Goal: Navigation & Orientation: Find specific page/section

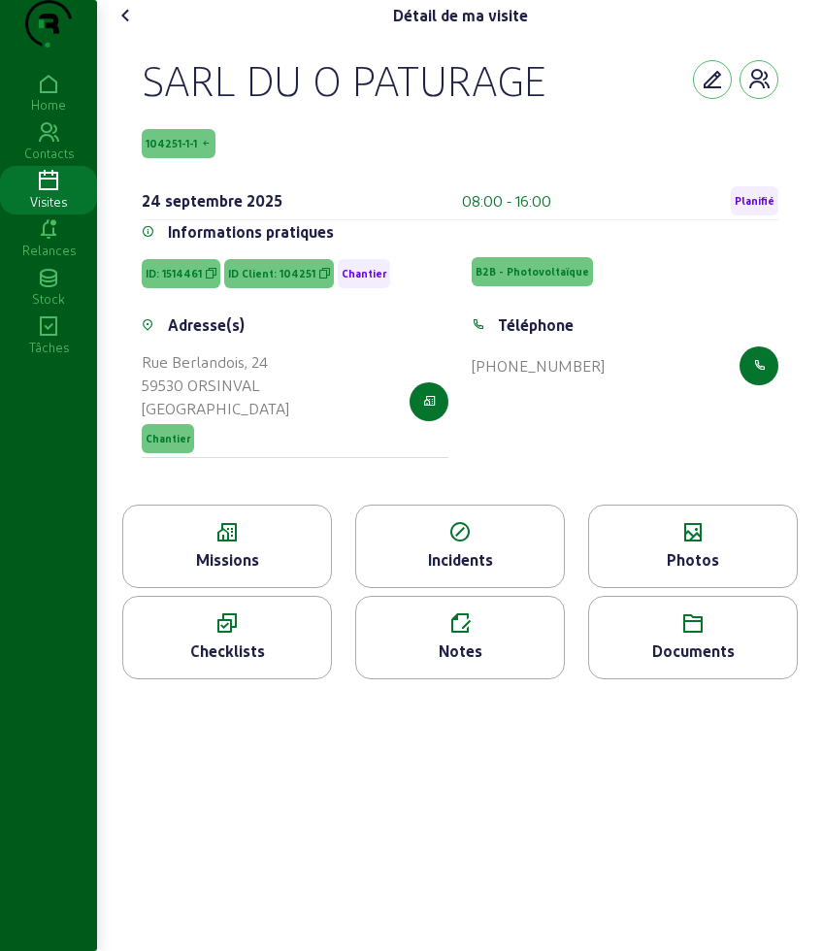
drag, startPoint x: 132, startPoint y: 31, endPoint x: 134, endPoint y: 49, distance: 17.6
click at [133, 44] on div "Détail de ma visite SARL DU O PATURAGE 104251-1-1 [DATE] 08:00 - 16:00 Planifié…" at bounding box center [460, 347] width 722 height 695
click at [134, 27] on icon at bounding box center [125, 15] width 23 height 23
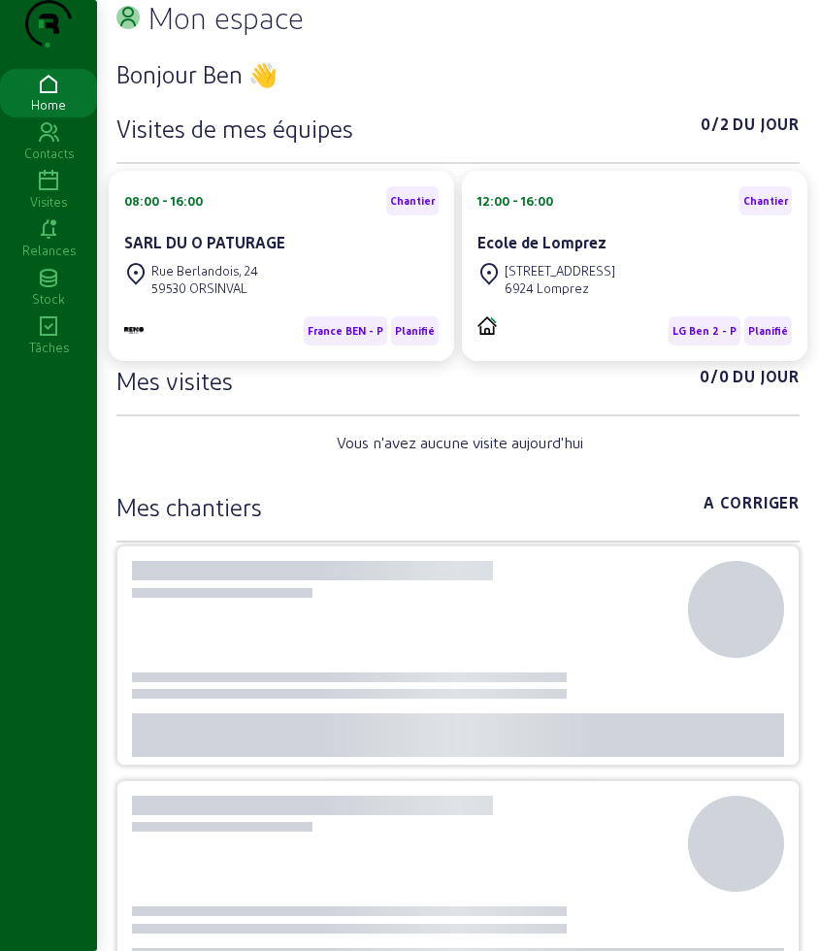
click at [58, 211] on div "Visites" at bounding box center [48, 201] width 97 height 17
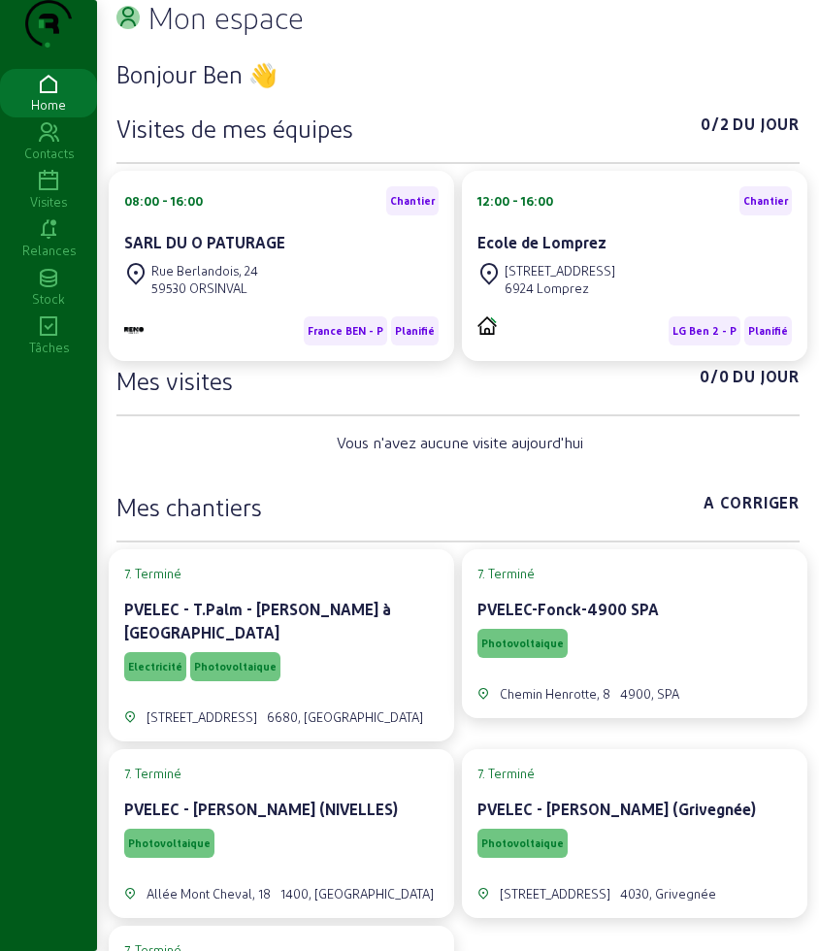
click at [45, 193] on icon at bounding box center [48, 181] width 97 height 23
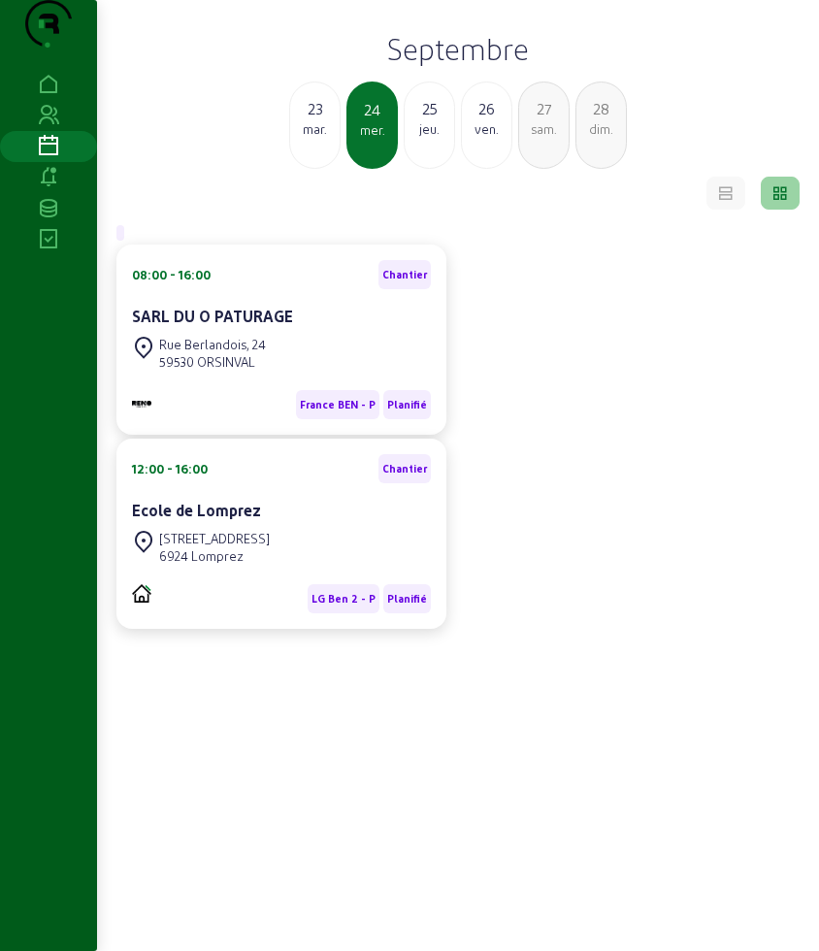
click at [419, 138] on div "jeu." at bounding box center [429, 128] width 49 height 17
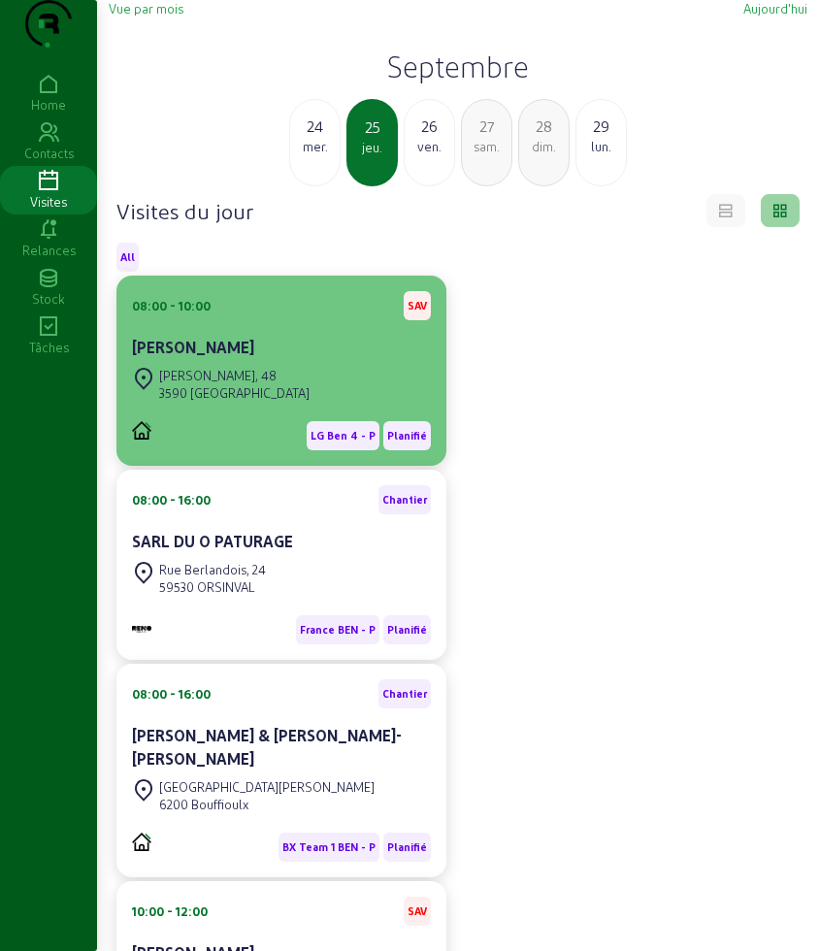
click at [283, 447] on div "LG Ben 4 - P Planifié" at bounding box center [281, 428] width 299 height 45
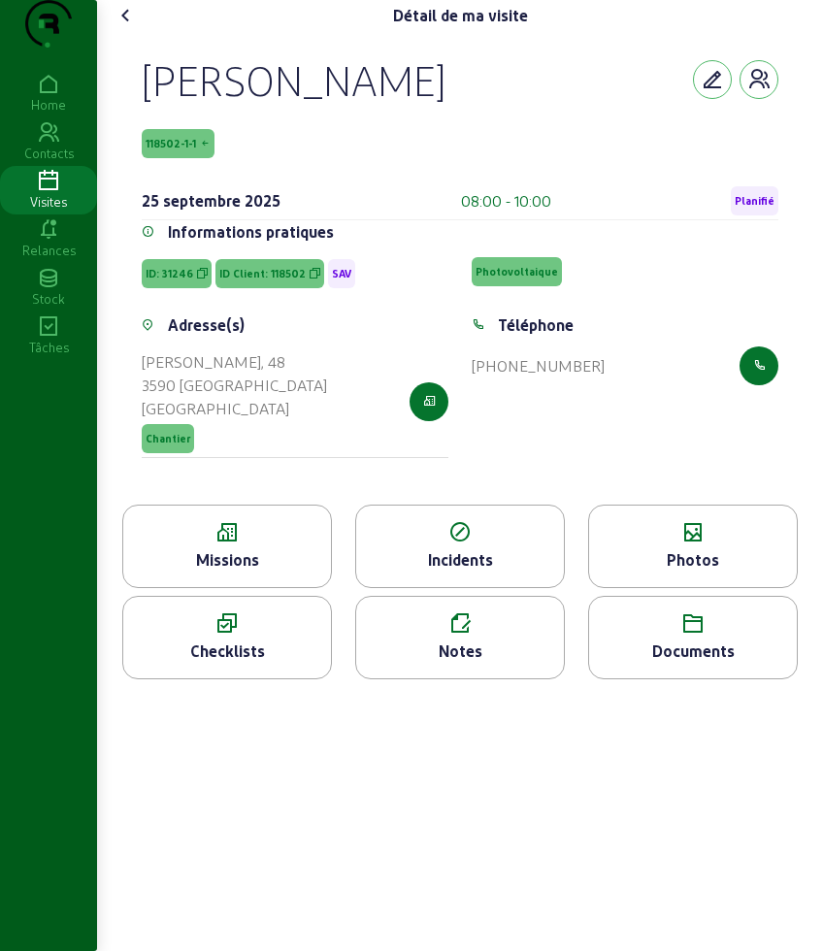
click at [255, 544] on icon at bounding box center [227, 532] width 208 height 23
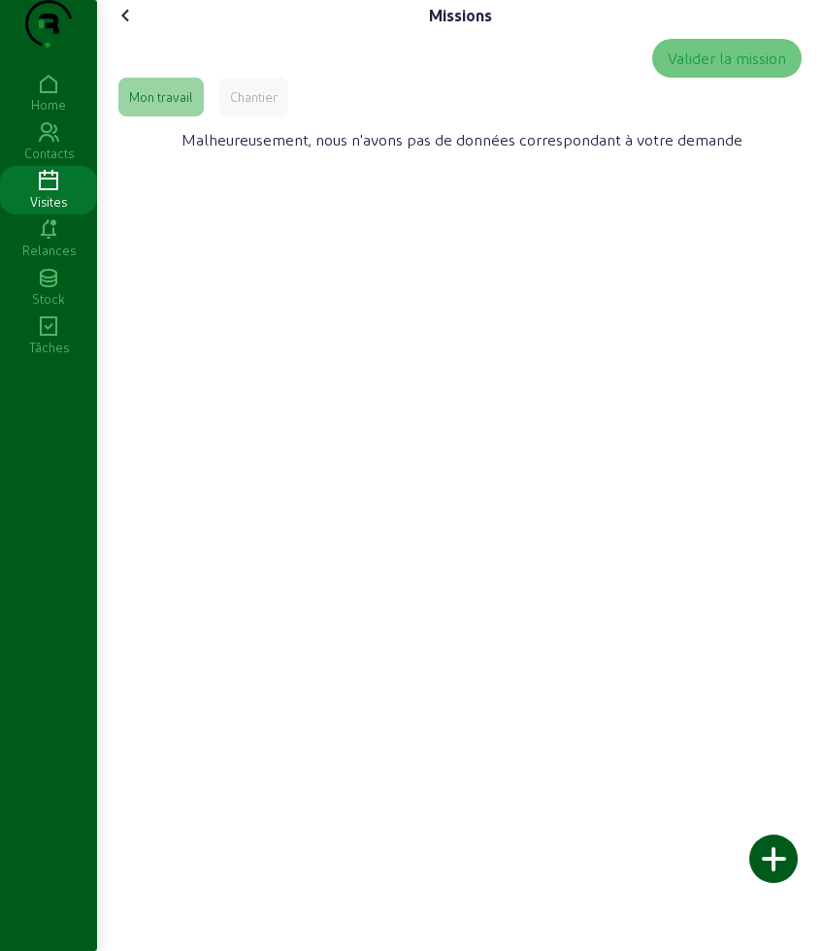
click at [131, 27] on icon at bounding box center [125, 15] width 23 height 23
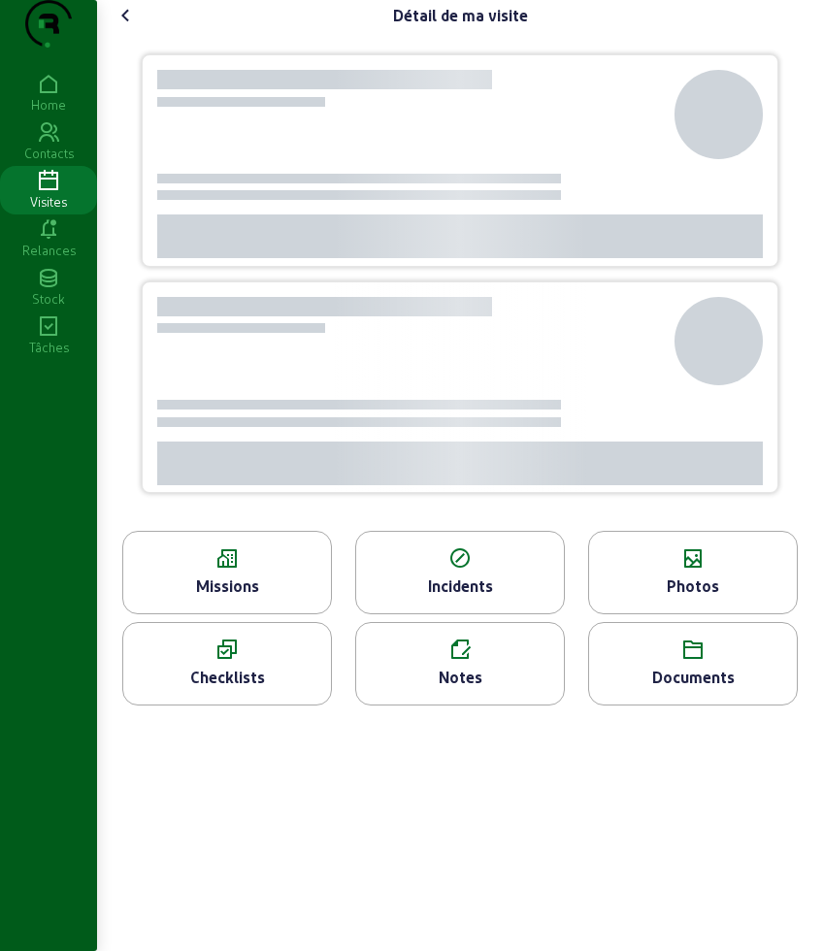
click at [683, 598] on div "Photos" at bounding box center [693, 572] width 210 height 83
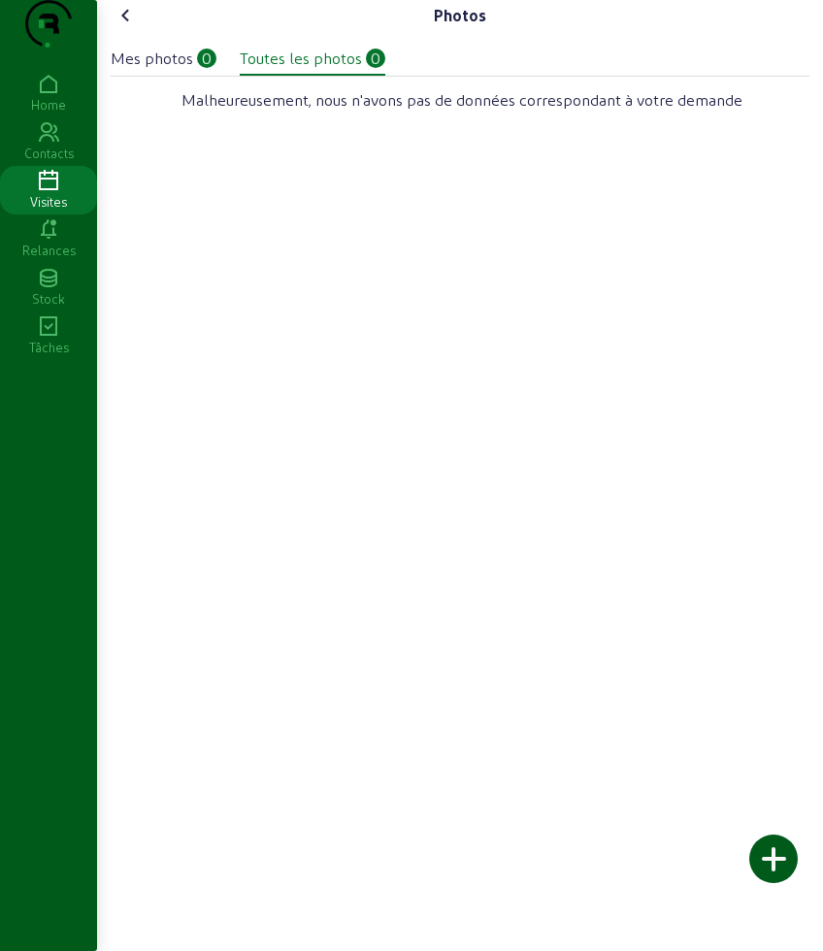
click at [152, 70] on div "Mes photos" at bounding box center [152, 58] width 82 height 23
click at [134, 27] on icon at bounding box center [125, 15] width 23 height 23
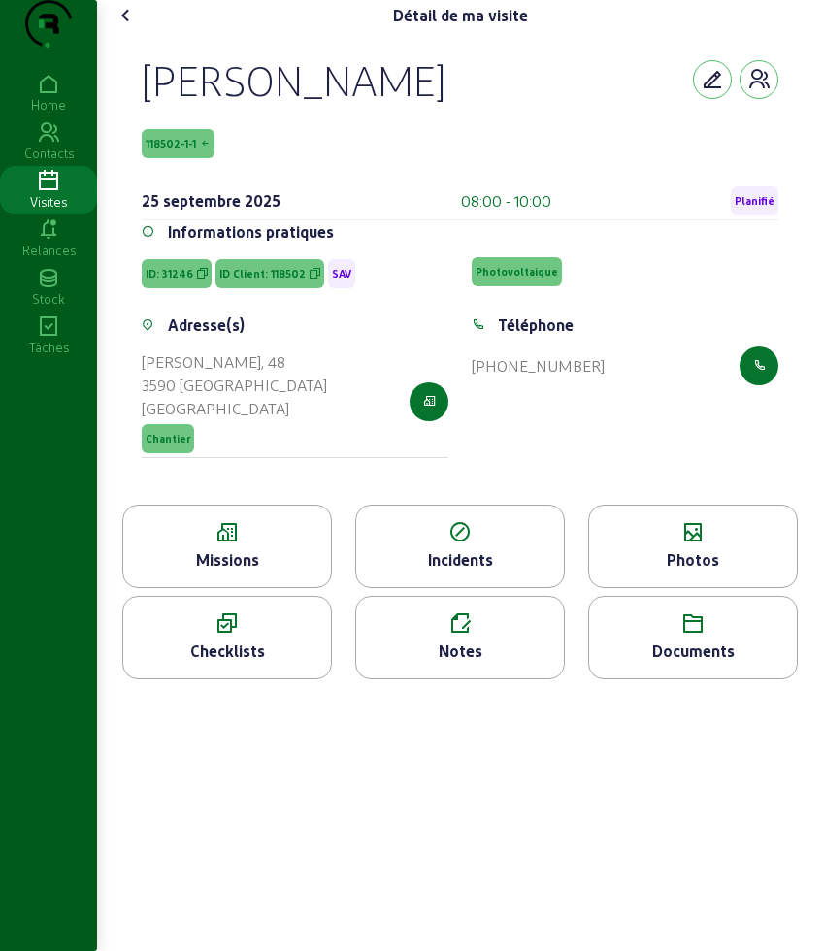
click at [134, 27] on icon at bounding box center [125, 15] width 23 height 23
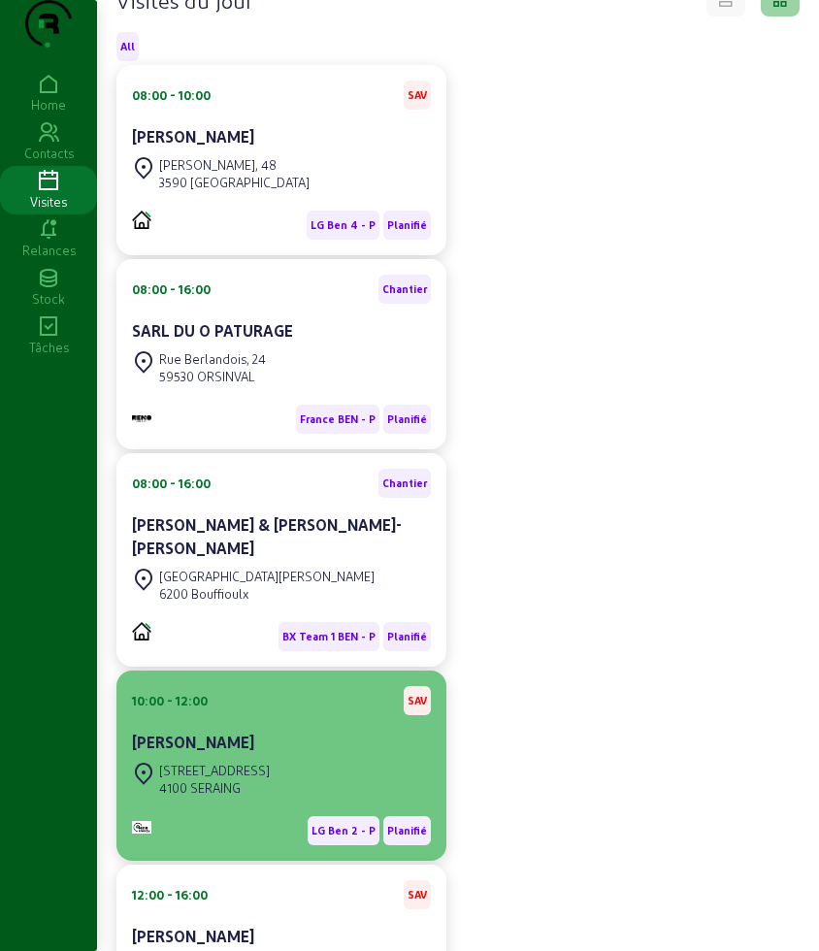
scroll to position [424, 0]
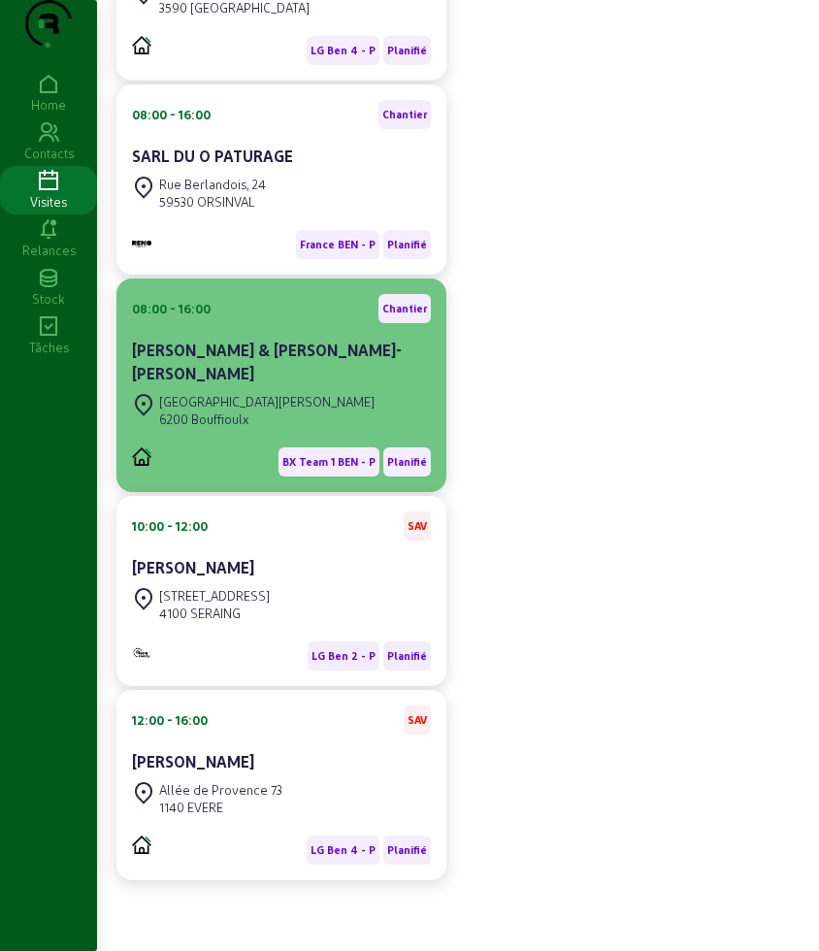
click at [314, 402] on div "Rue de la Sarte 6200 Bouffioulx" at bounding box center [281, 410] width 299 height 43
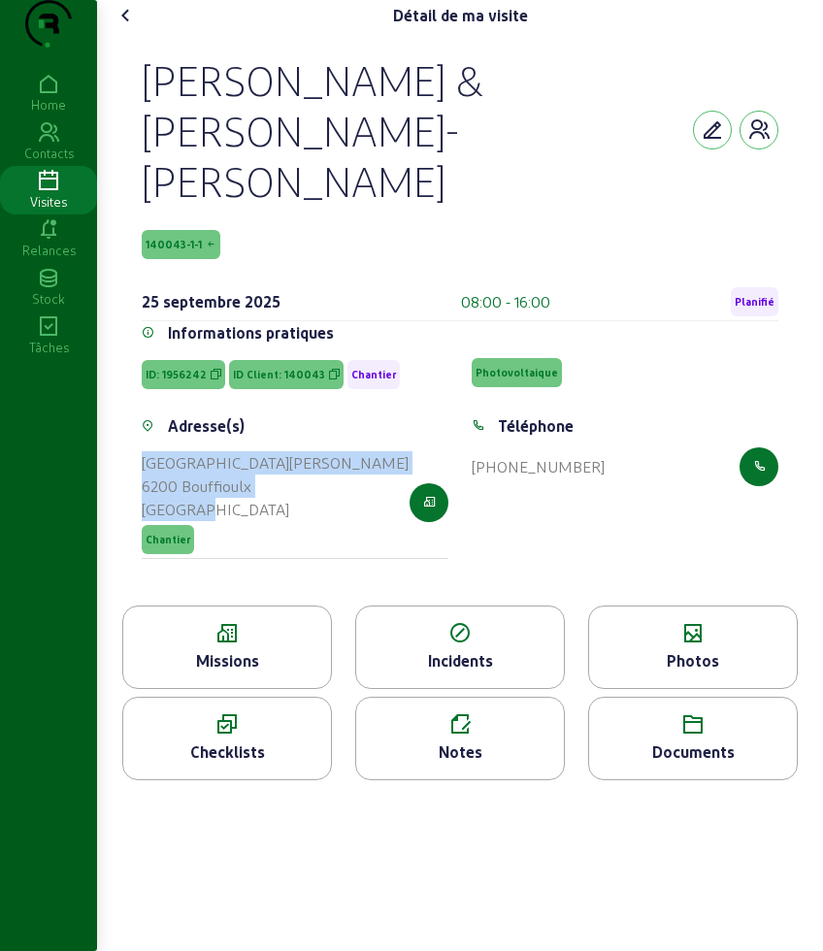
drag, startPoint x: 213, startPoint y: 502, endPoint x: 141, endPoint y: 448, distance: 89.5
click at [141, 448] on div "Adresse(s) Rue de la Sarte 6200 Bouffioulx Belgique Chantier" at bounding box center [295, 498] width 330 height 168
copy cam-list-title "Rue de la Sarte 6200 Bouffioulx Belgique"
click at [131, 27] on icon at bounding box center [125, 15] width 23 height 23
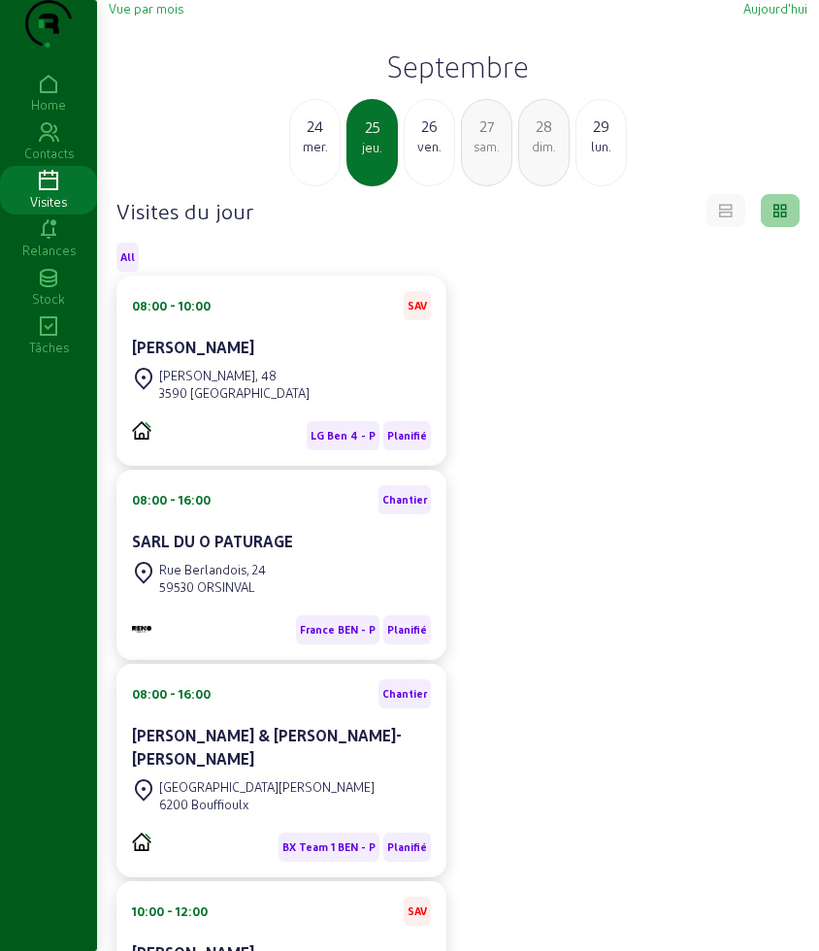
scroll to position [364, 0]
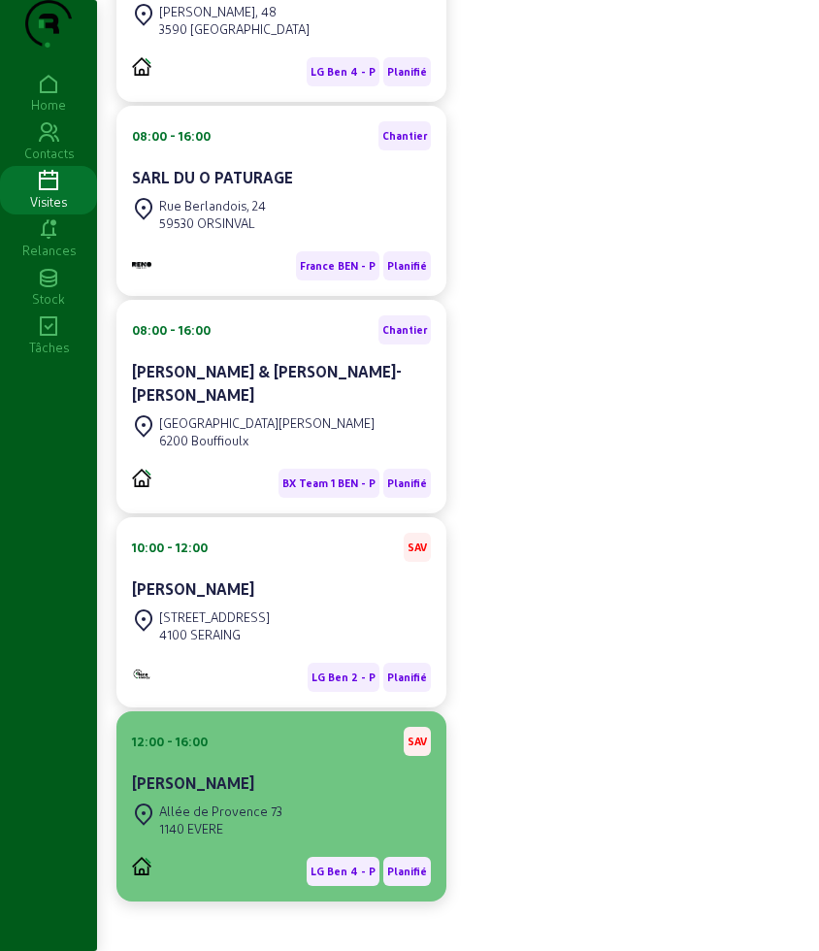
click at [278, 820] on div "Allée de Provence 73" at bounding box center [220, 810] width 123 height 17
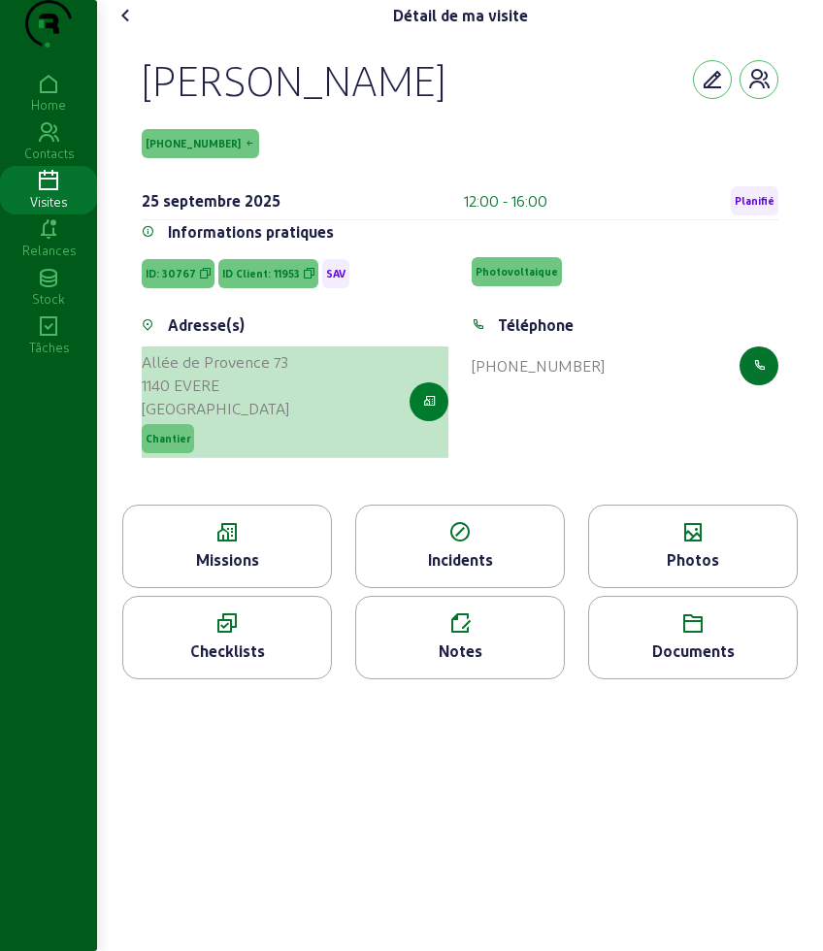
click at [431, 410] on icon "button" at bounding box center [429, 401] width 13 height 17
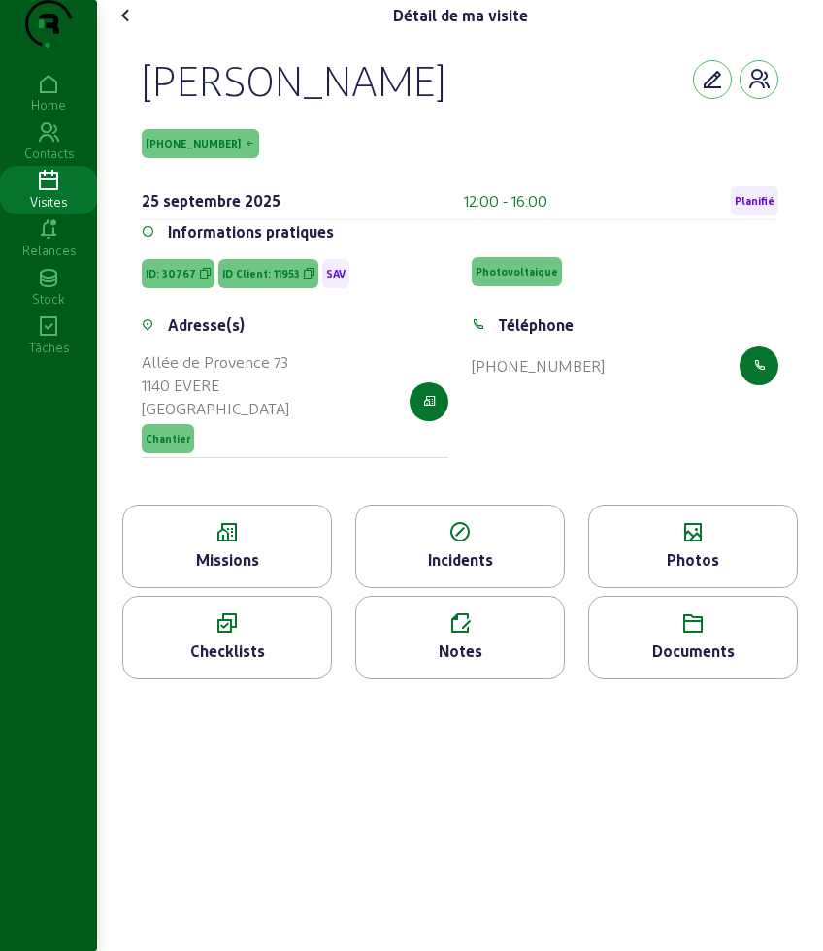
click at [634, 544] on icon at bounding box center [693, 532] width 208 height 23
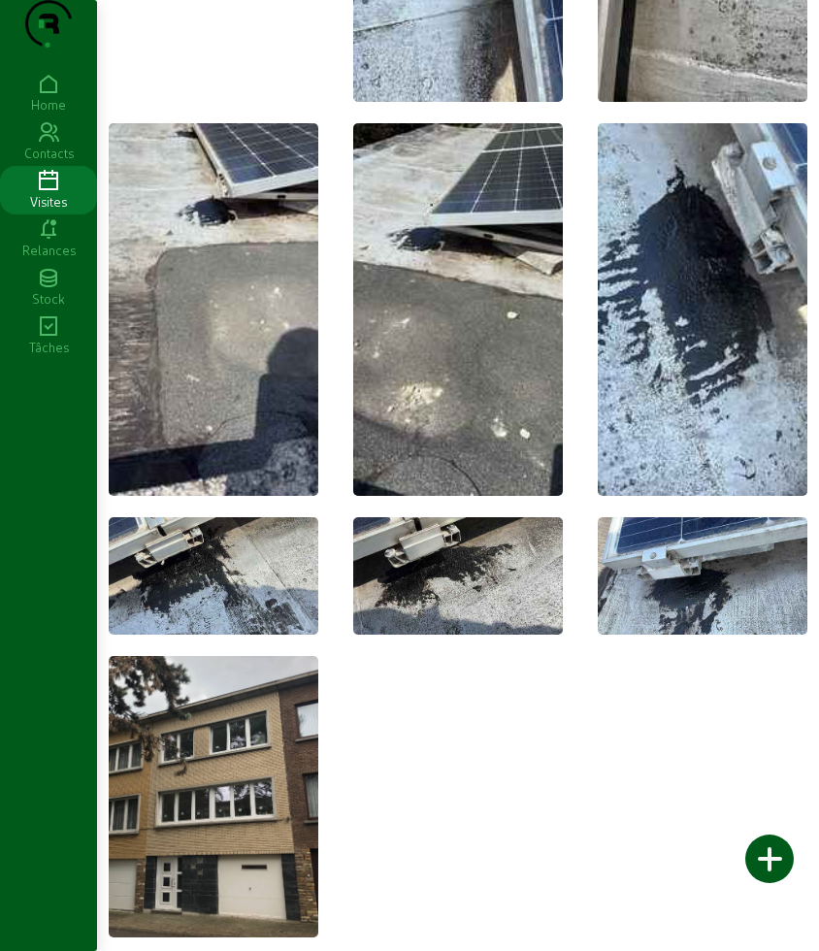
scroll to position [380, 0]
click at [212, 807] on img at bounding box center [214, 796] width 210 height 281
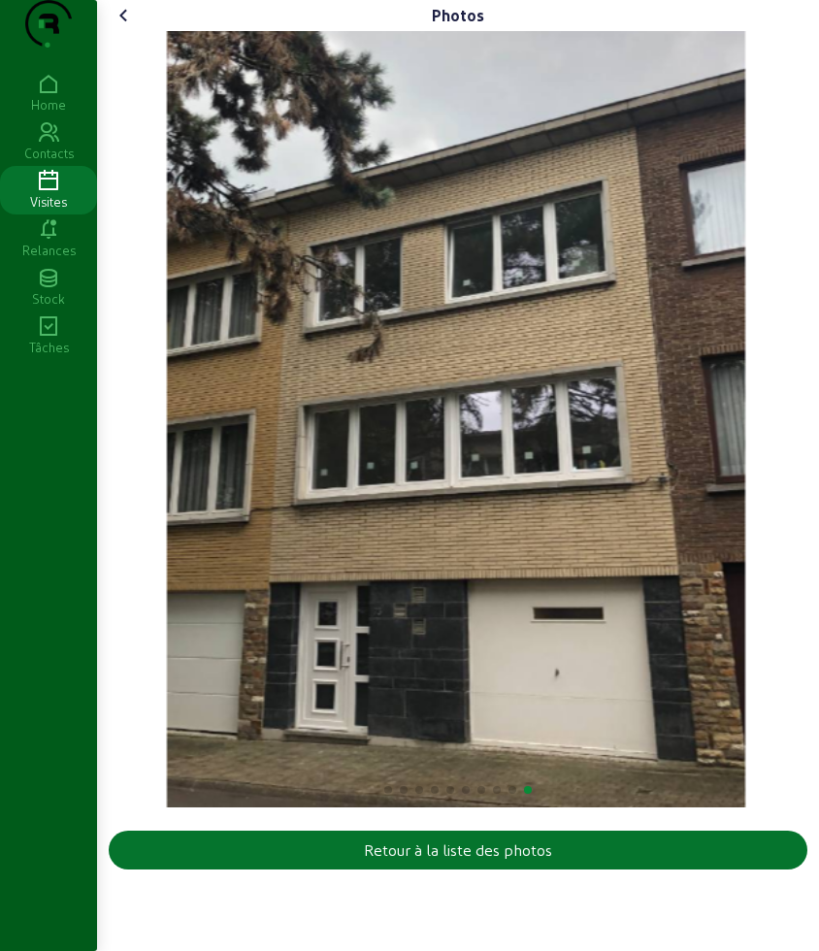
scroll to position [0, 0]
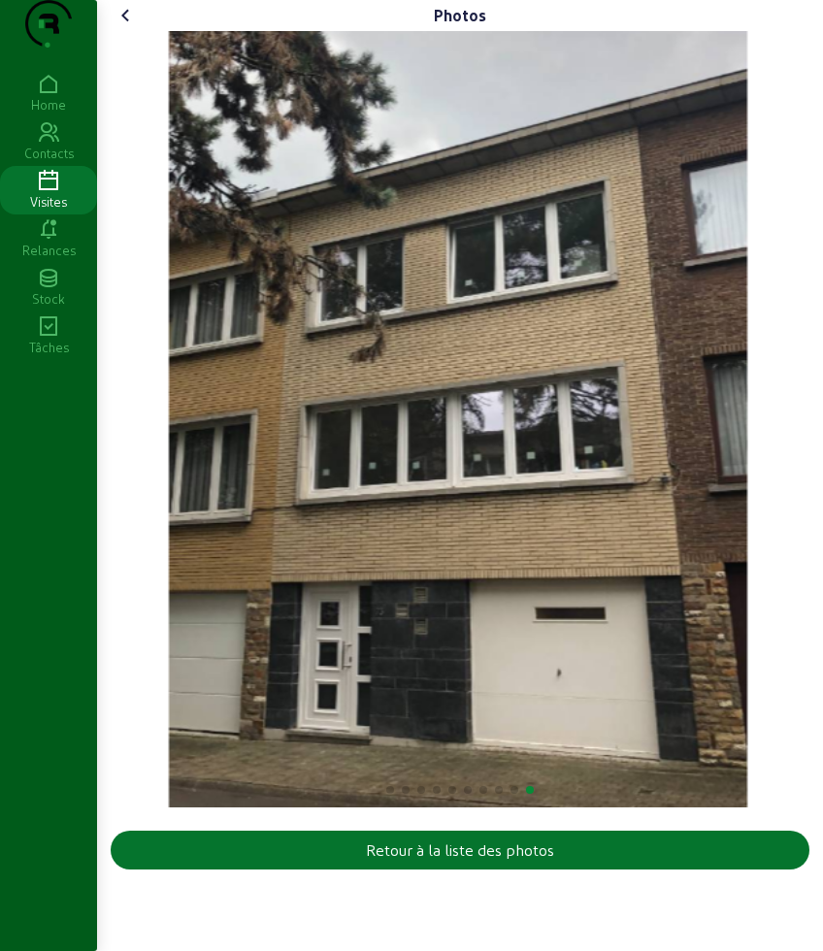
click at [127, 27] on icon at bounding box center [125, 15] width 23 height 23
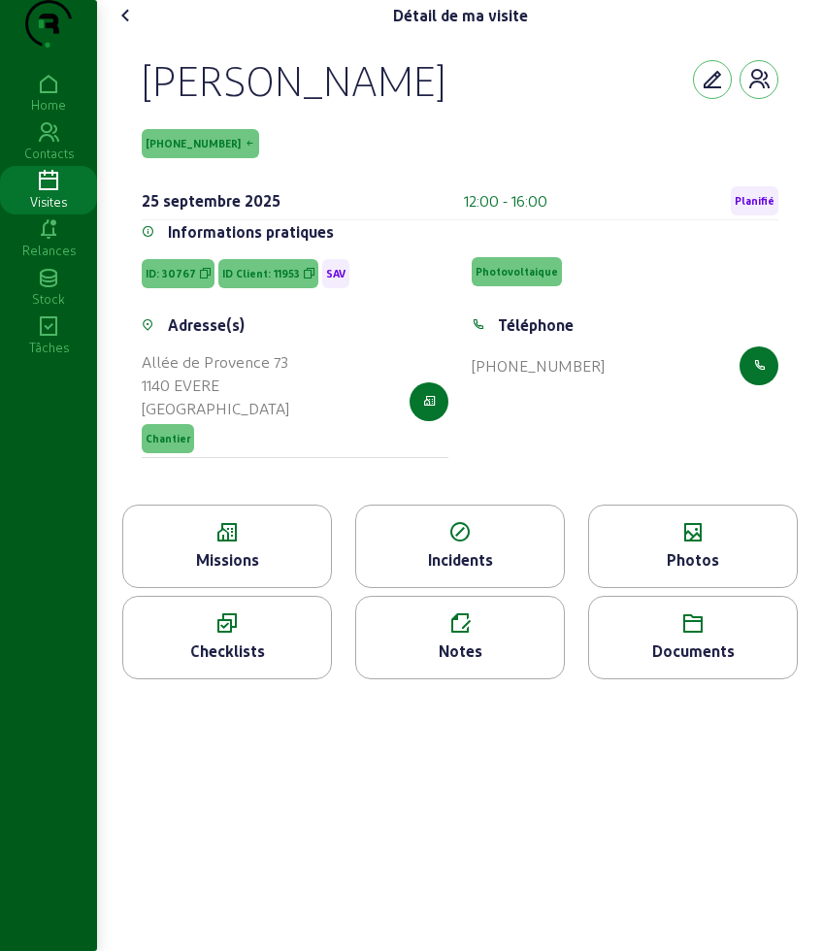
click at [131, 27] on icon at bounding box center [125, 15] width 23 height 23
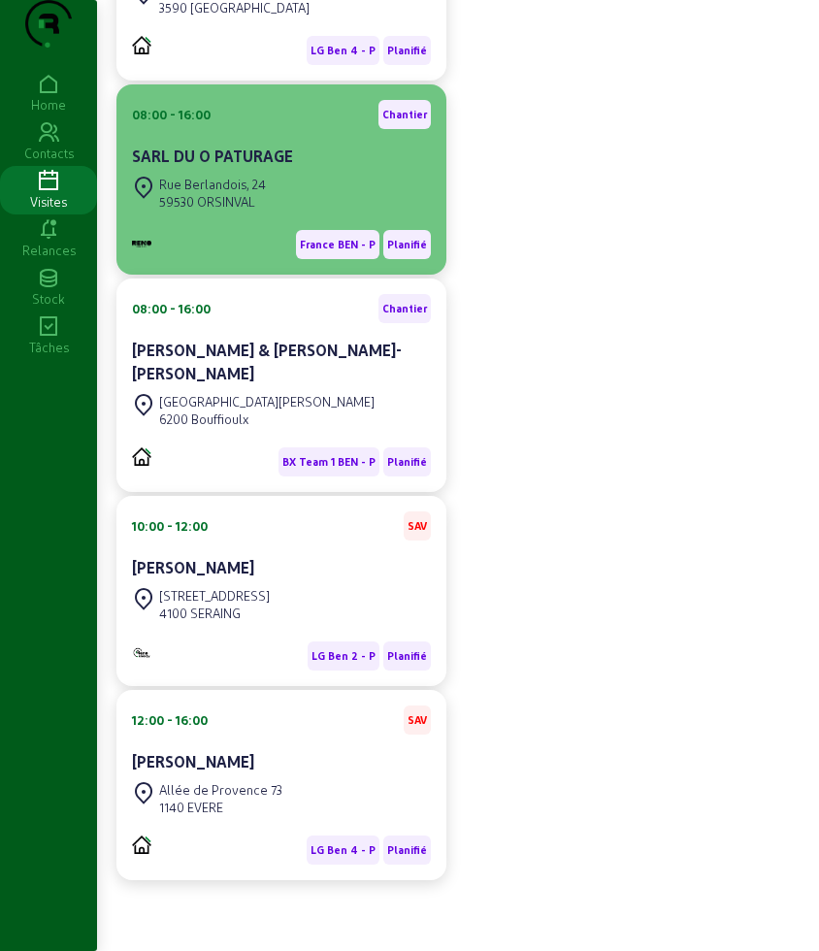
scroll to position [424, 0]
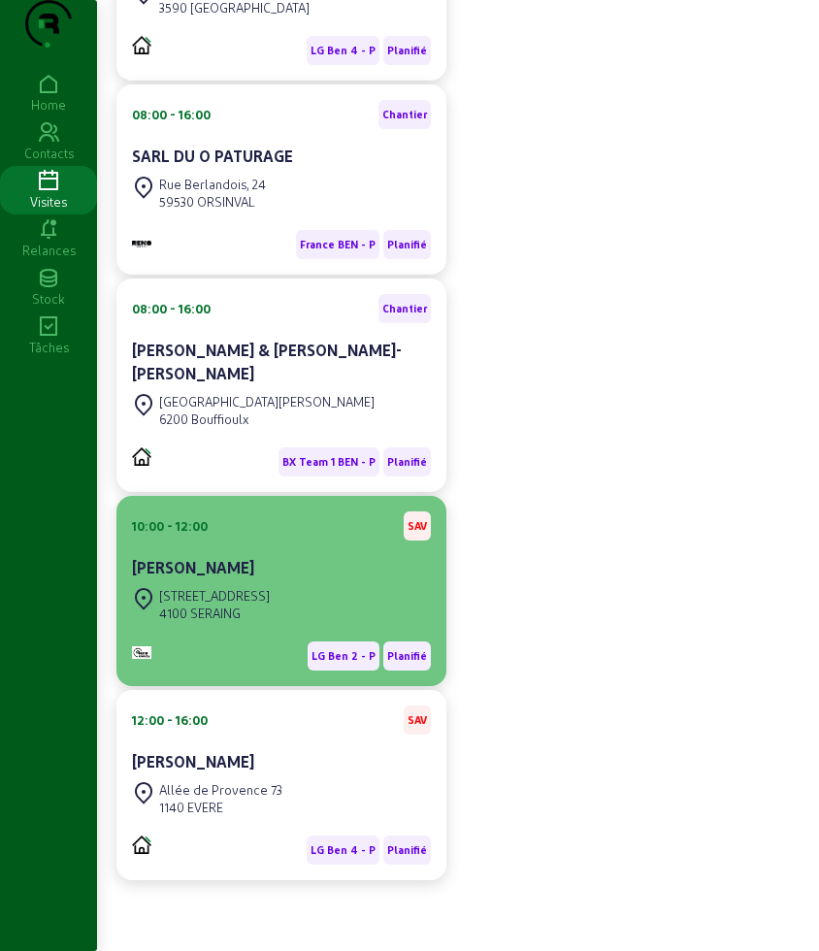
click at [270, 585] on div "Avenue des Champs, 148 4100 SERAING" at bounding box center [201, 604] width 138 height 43
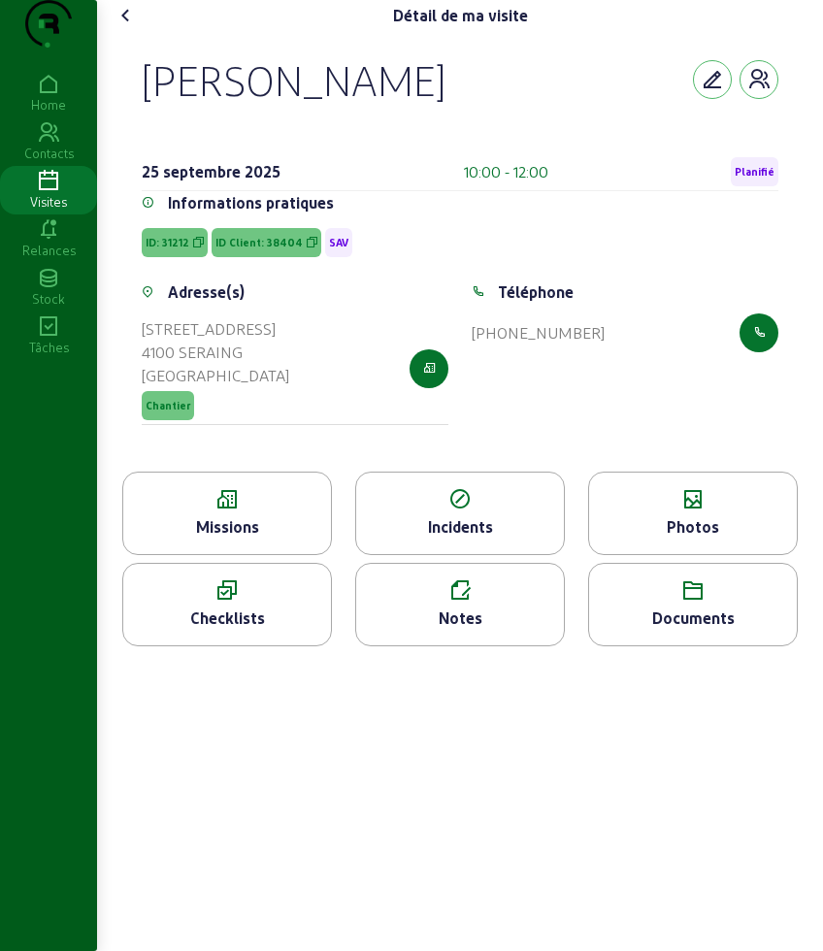
click at [216, 539] on div "Missions" at bounding box center [227, 526] width 208 height 23
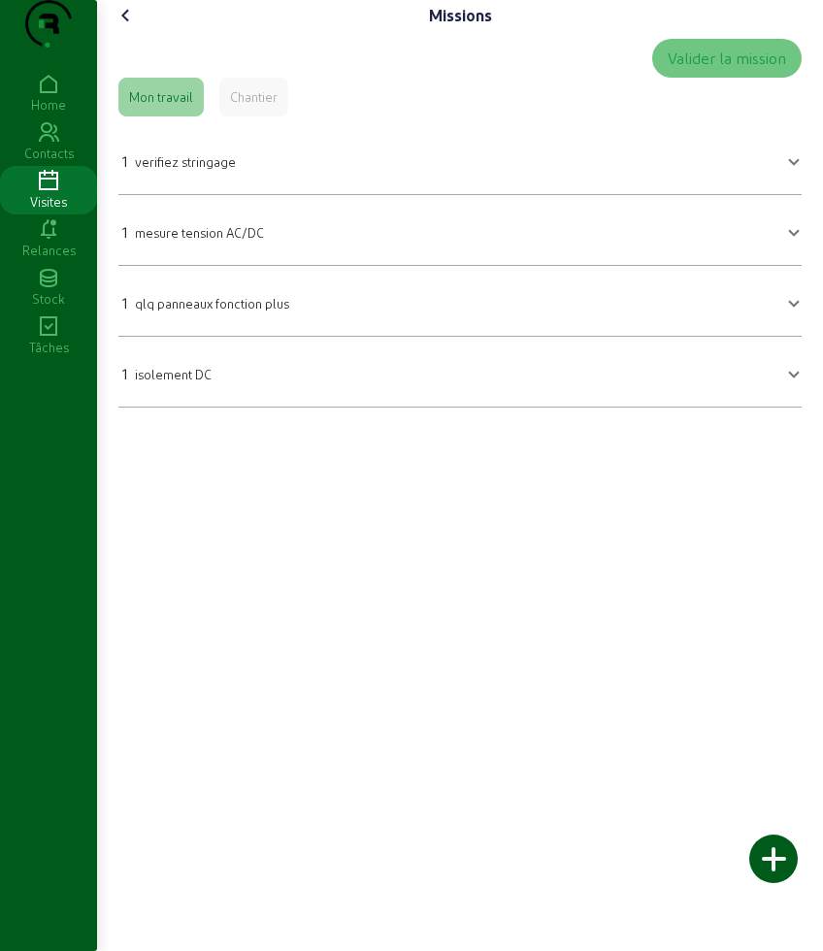
click at [128, 27] on icon at bounding box center [125, 15] width 23 height 23
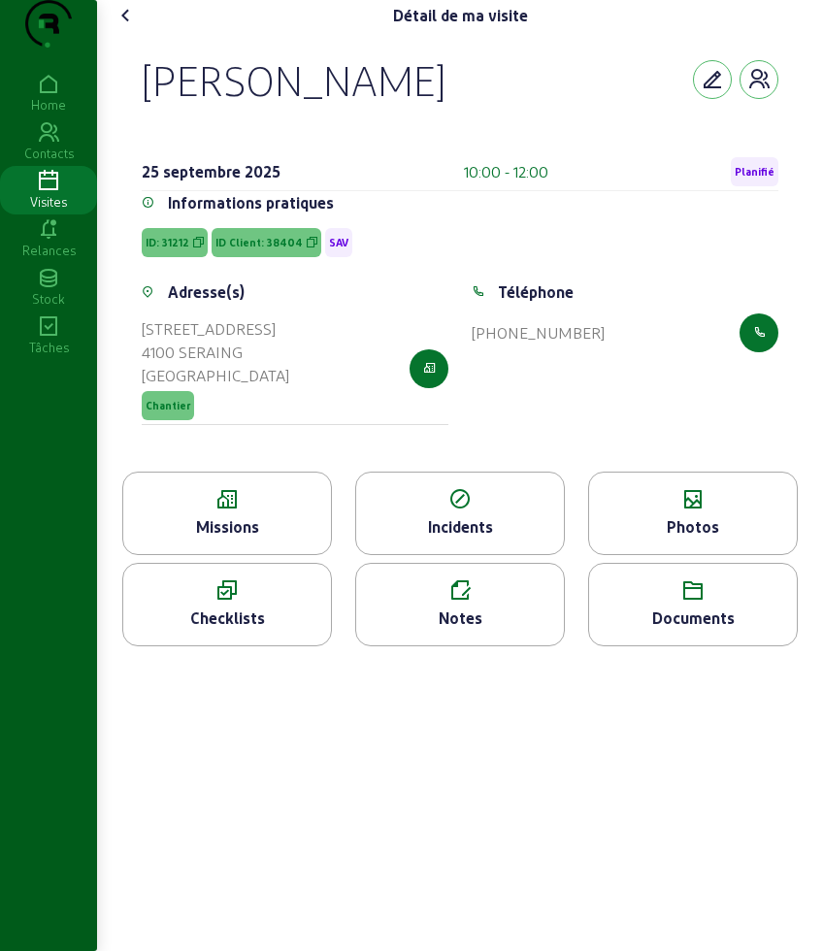
click at [127, 27] on icon at bounding box center [125, 15] width 23 height 23
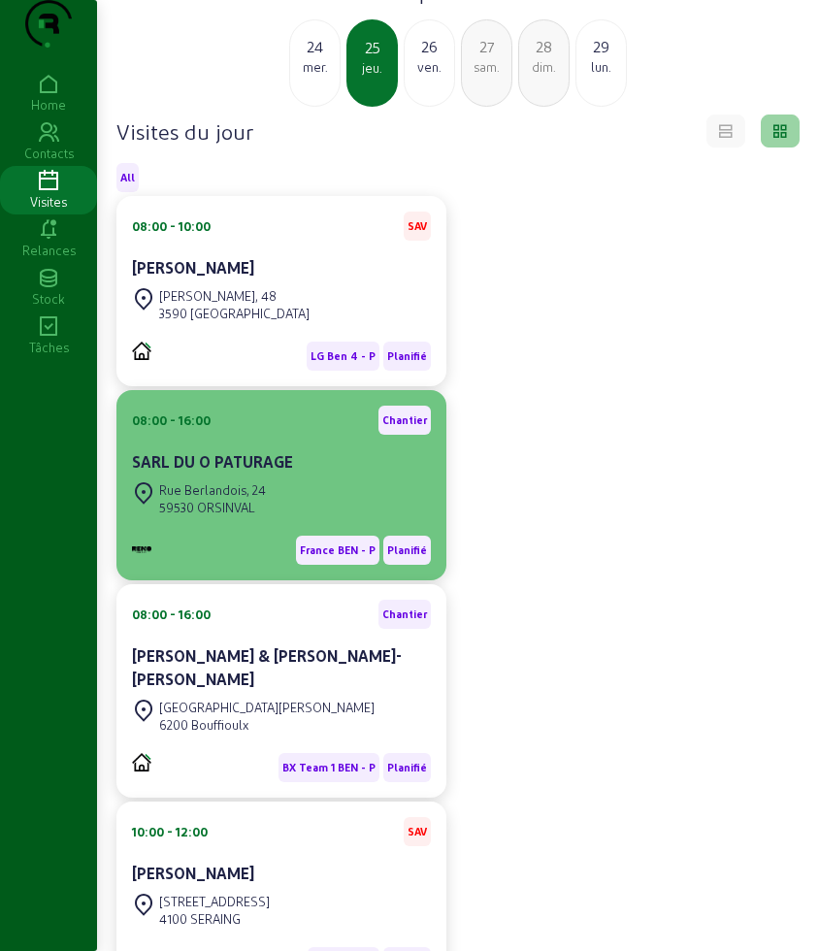
scroll to position [121, 0]
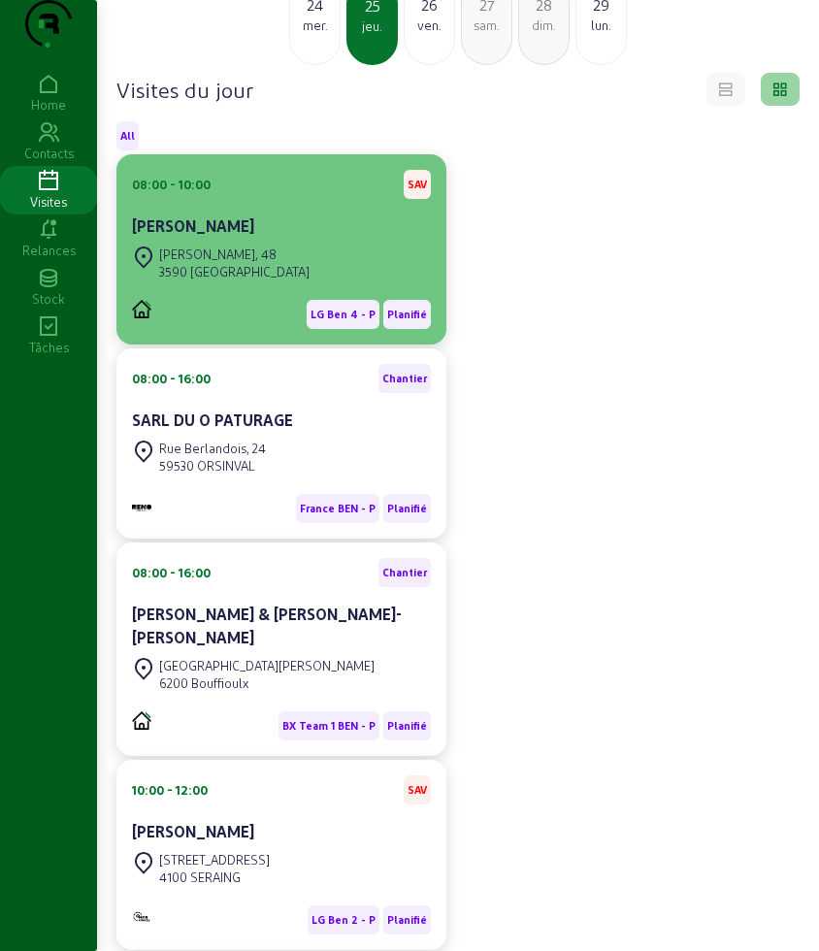
click at [259, 242] on div "08:00 - 10:00 SAV Alex Weltjens" at bounding box center [281, 206] width 299 height 72
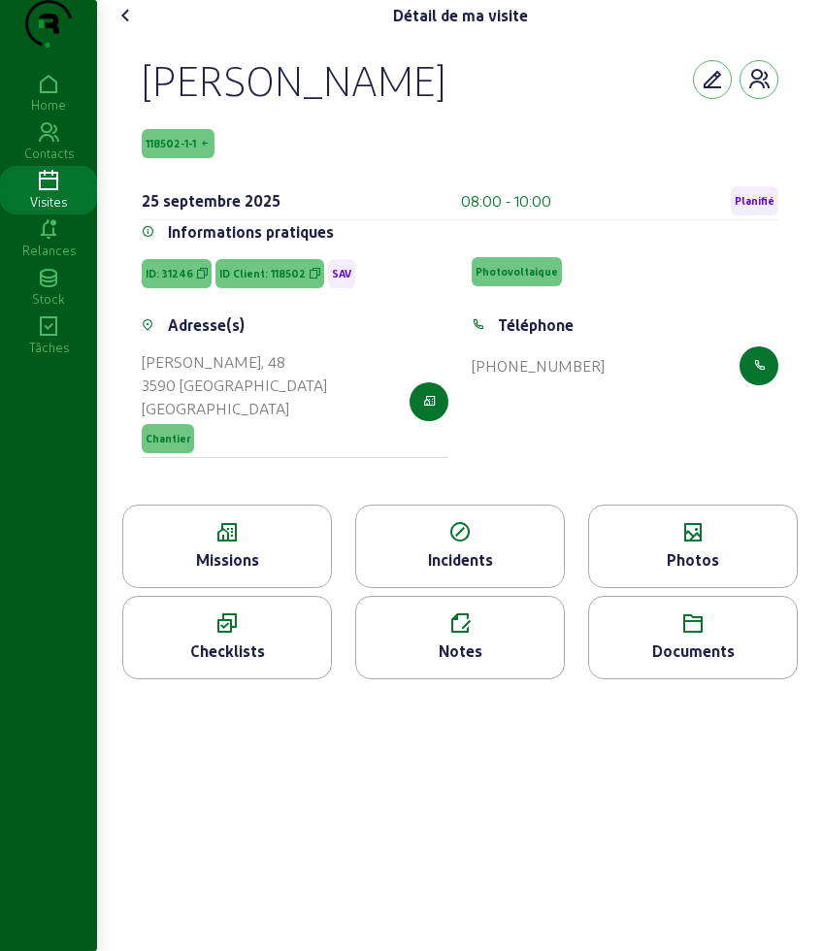
click at [209, 544] on icon at bounding box center [227, 532] width 208 height 23
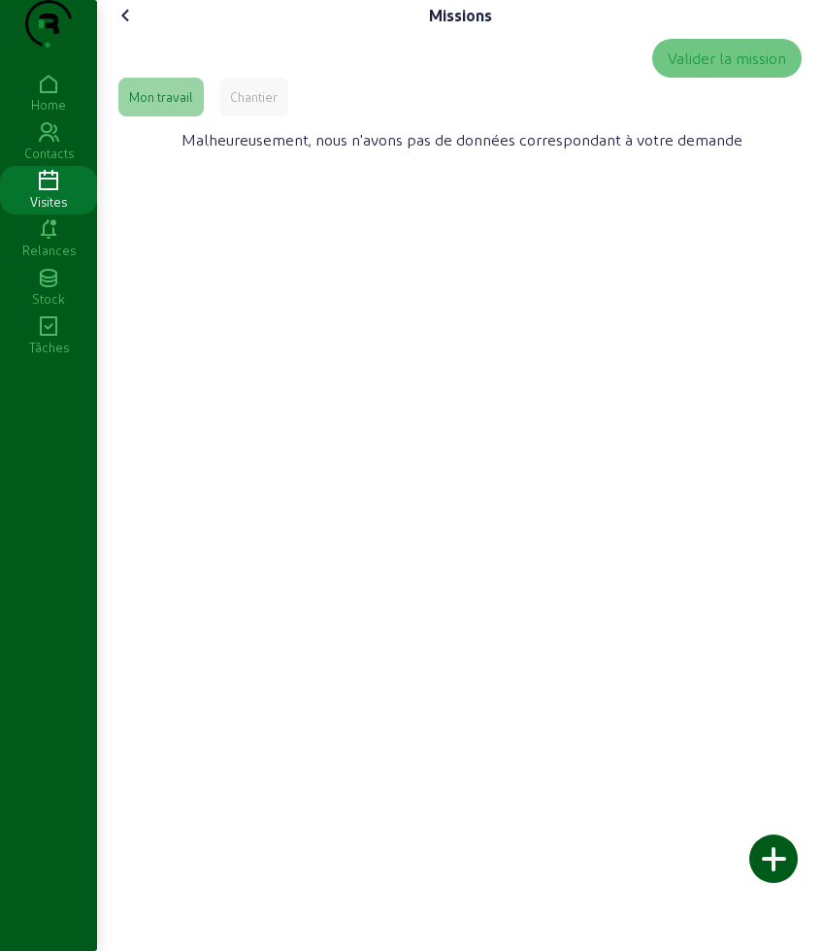
click at [277, 116] on div "Chantier" at bounding box center [253, 97] width 69 height 39
click at [119, 31] on div "Missions Valider la mission Mon travail Chantier Malheureusement, nous n'avons …" at bounding box center [460, 90] width 722 height 180
click at [127, 27] on icon at bounding box center [125, 15] width 23 height 23
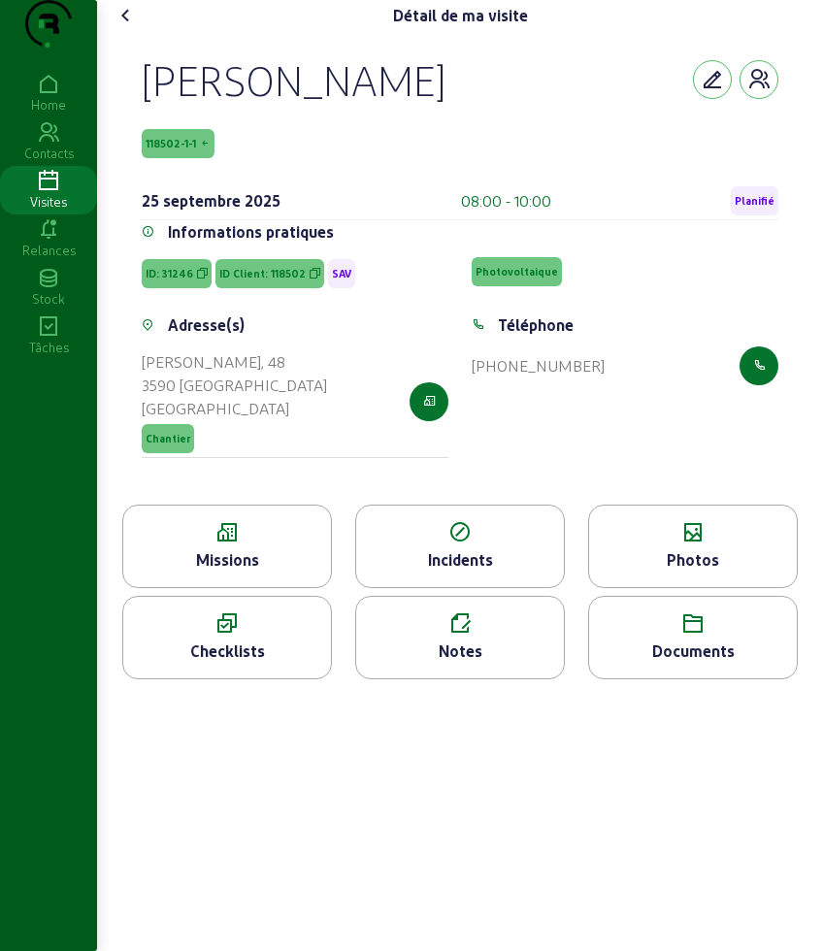
click at [151, 31] on div "Détail de ma visite" at bounding box center [460, 15] width 699 height 31
click at [138, 27] on icon at bounding box center [125, 15] width 23 height 23
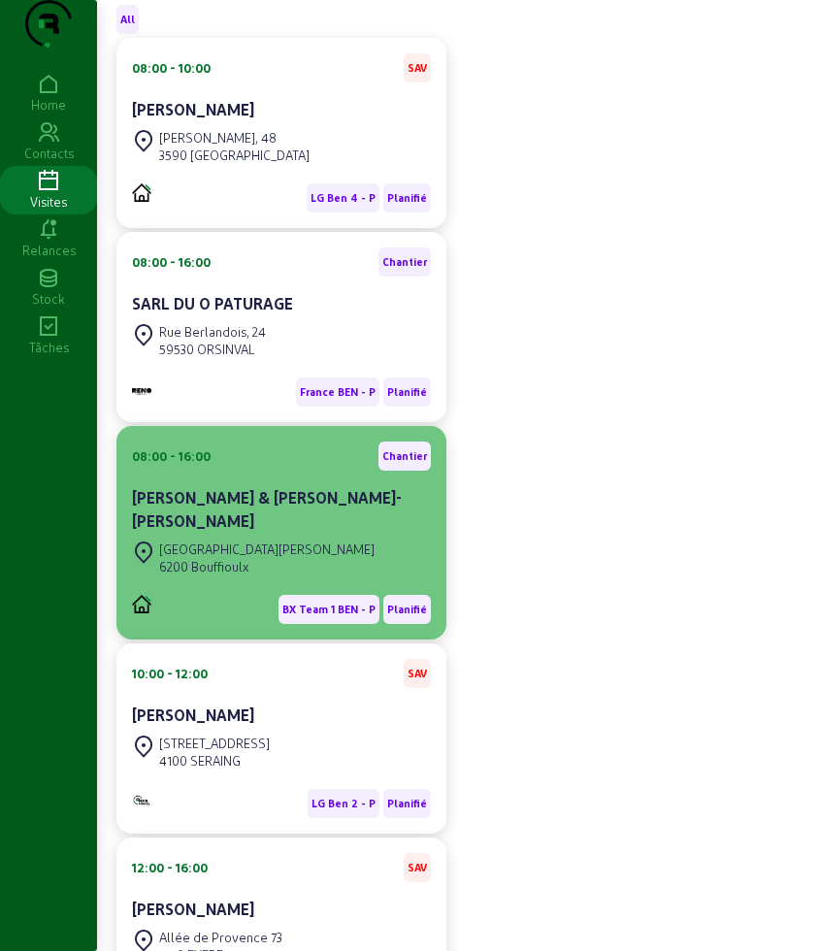
scroll to position [243, 0]
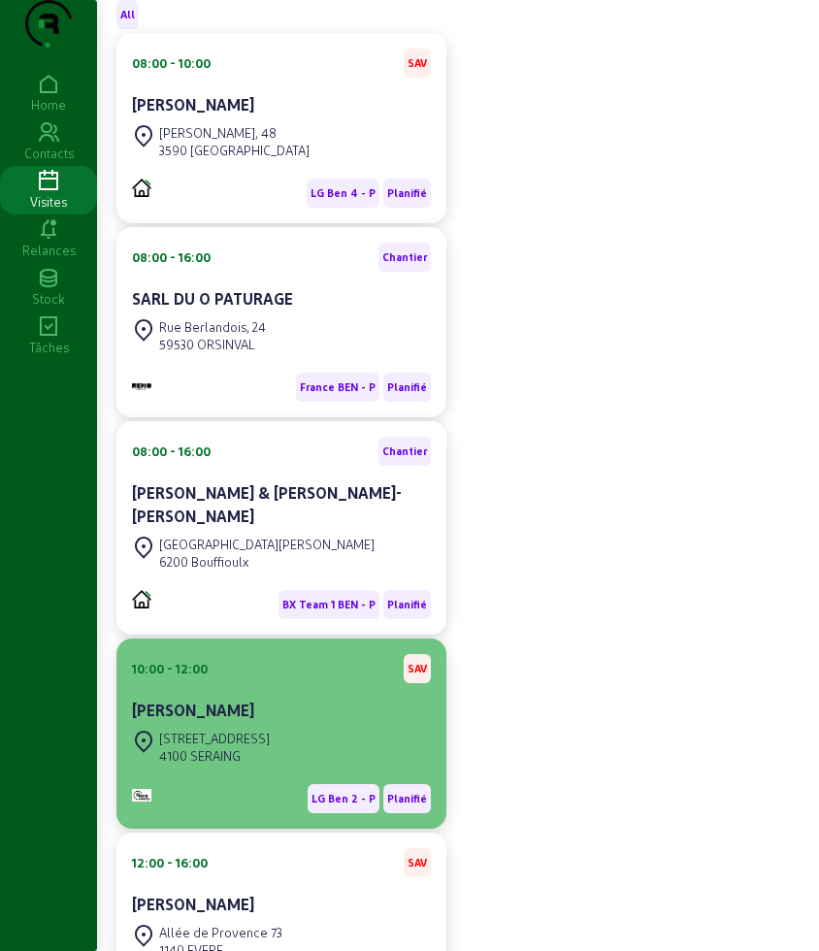
click at [285, 683] on div "10:00 - 12:00 SAV" at bounding box center [281, 668] width 299 height 29
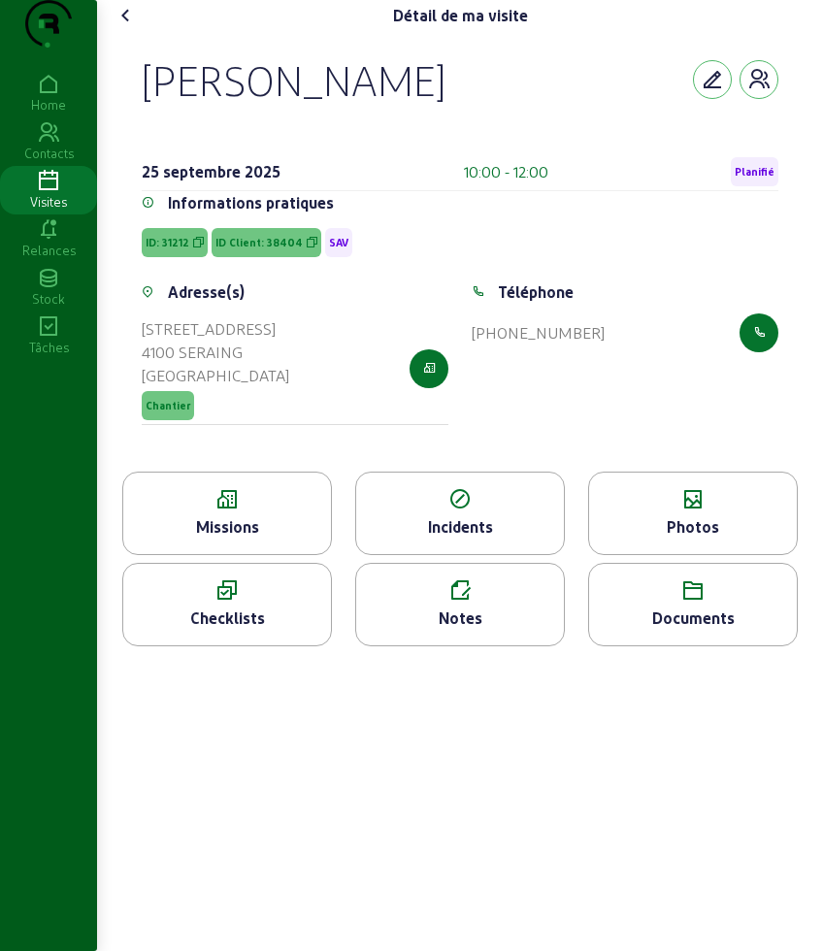
click at [288, 511] on icon at bounding box center [227, 499] width 208 height 23
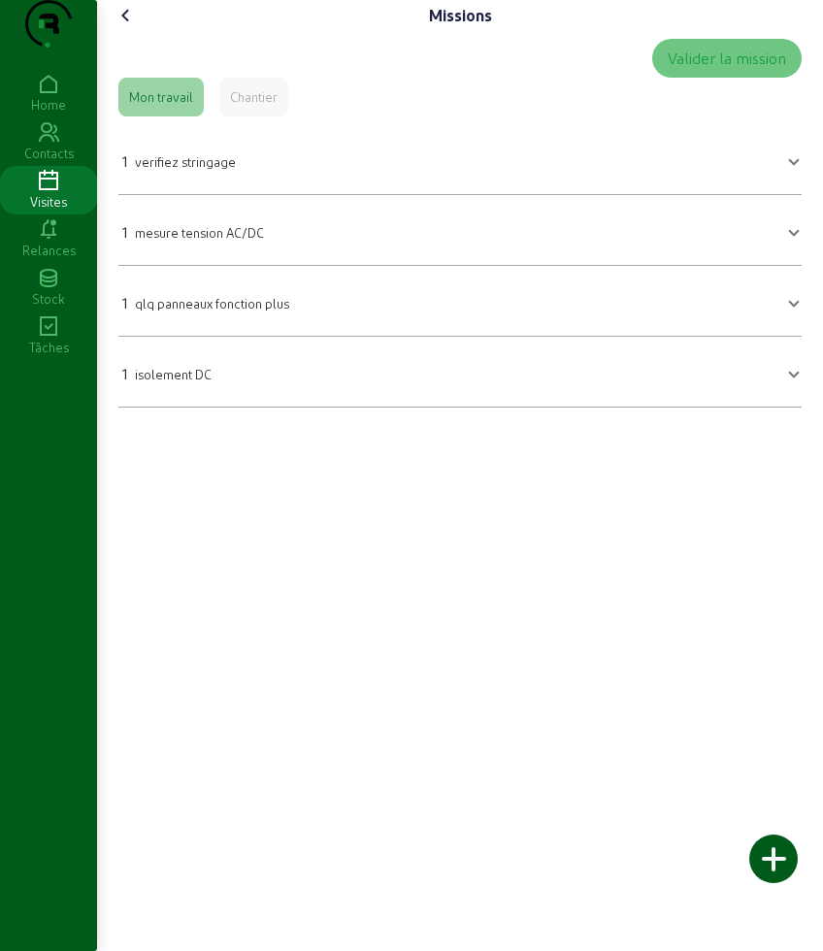
click at [122, 27] on icon at bounding box center [125, 15] width 23 height 23
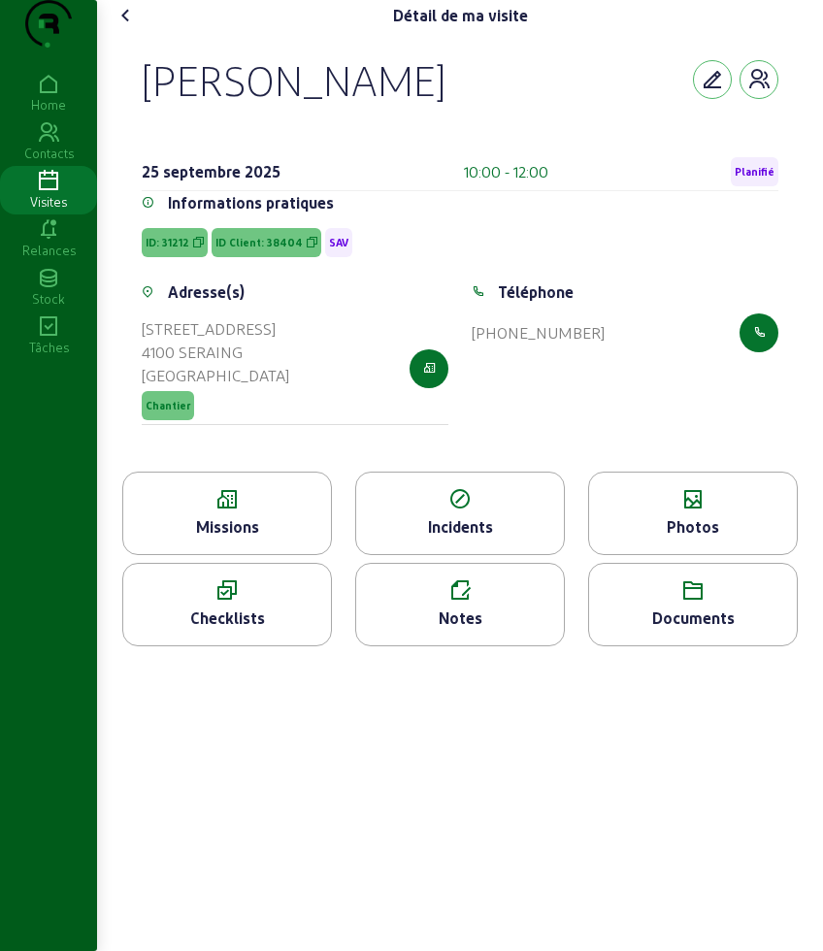
click at [714, 539] on div "Photos" at bounding box center [693, 526] width 208 height 23
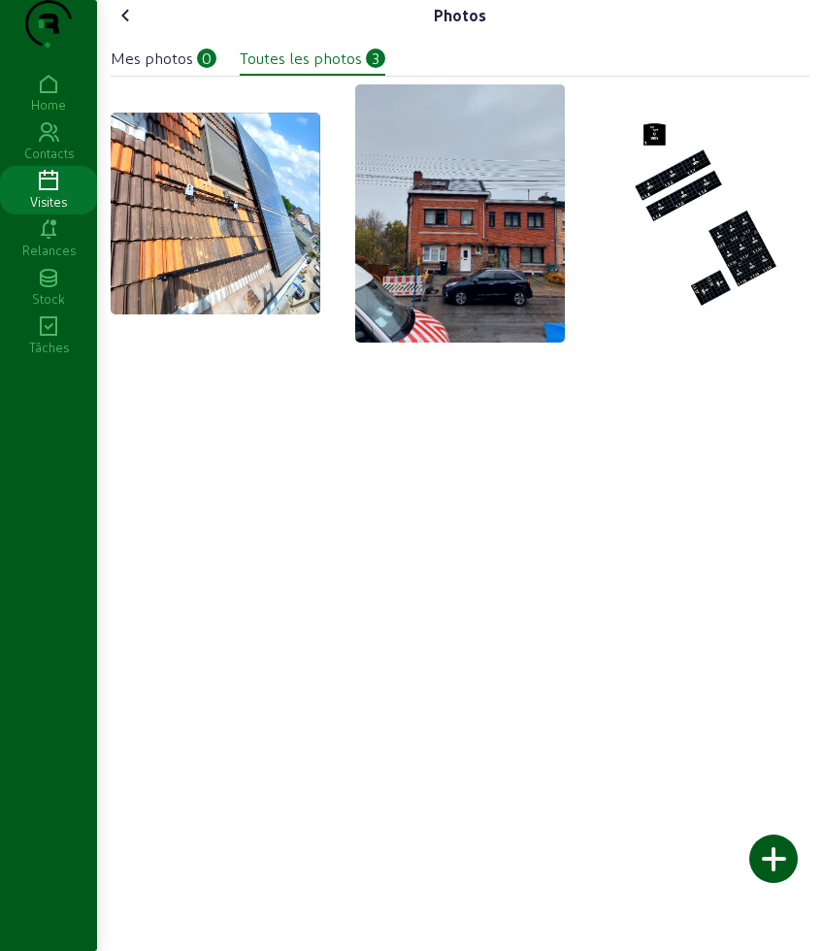
click at [262, 249] on img at bounding box center [216, 214] width 210 height 202
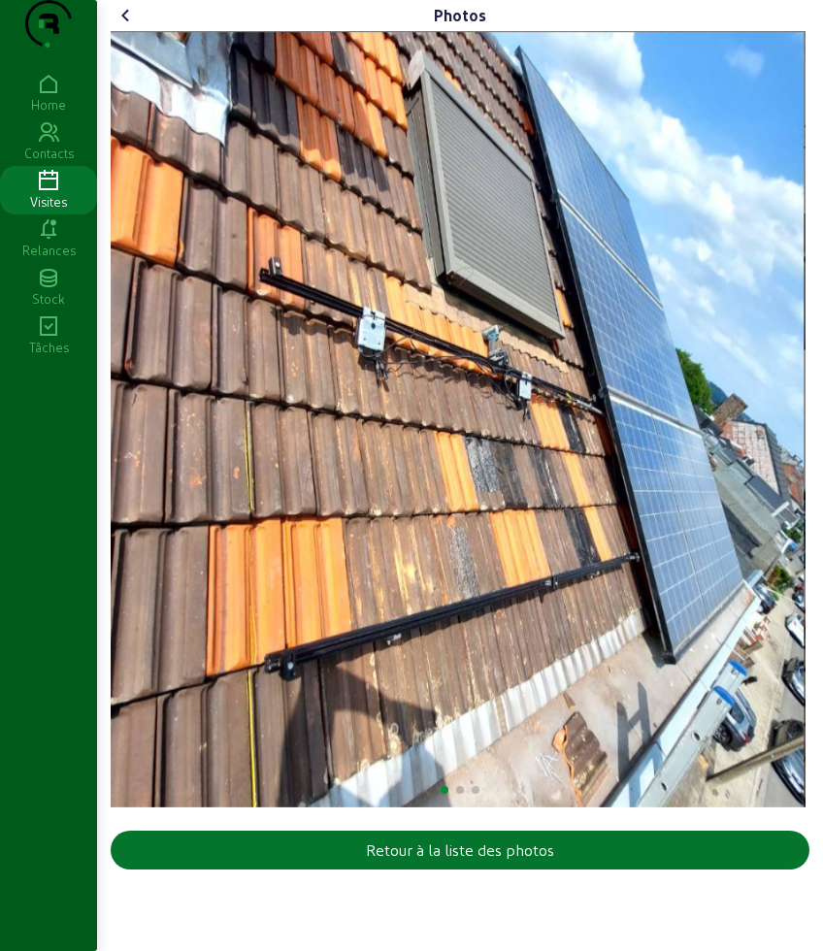
click at [126, 27] on icon at bounding box center [125, 15] width 23 height 23
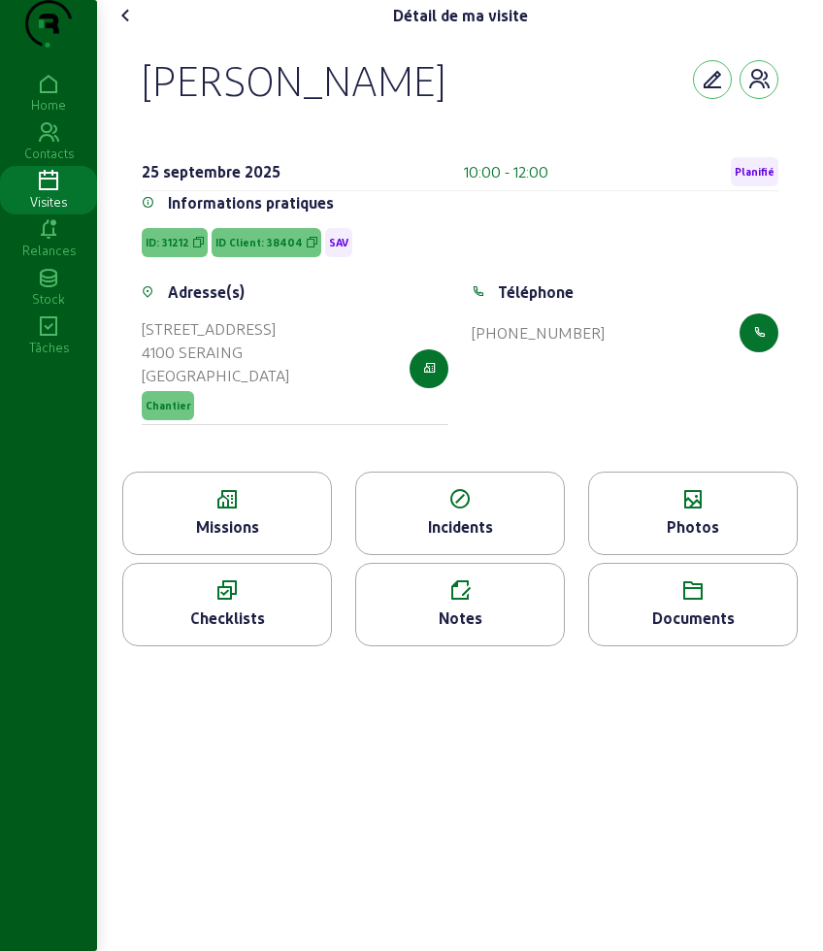
click at [129, 31] on cam-font-icon at bounding box center [126, 15] width 31 height 31
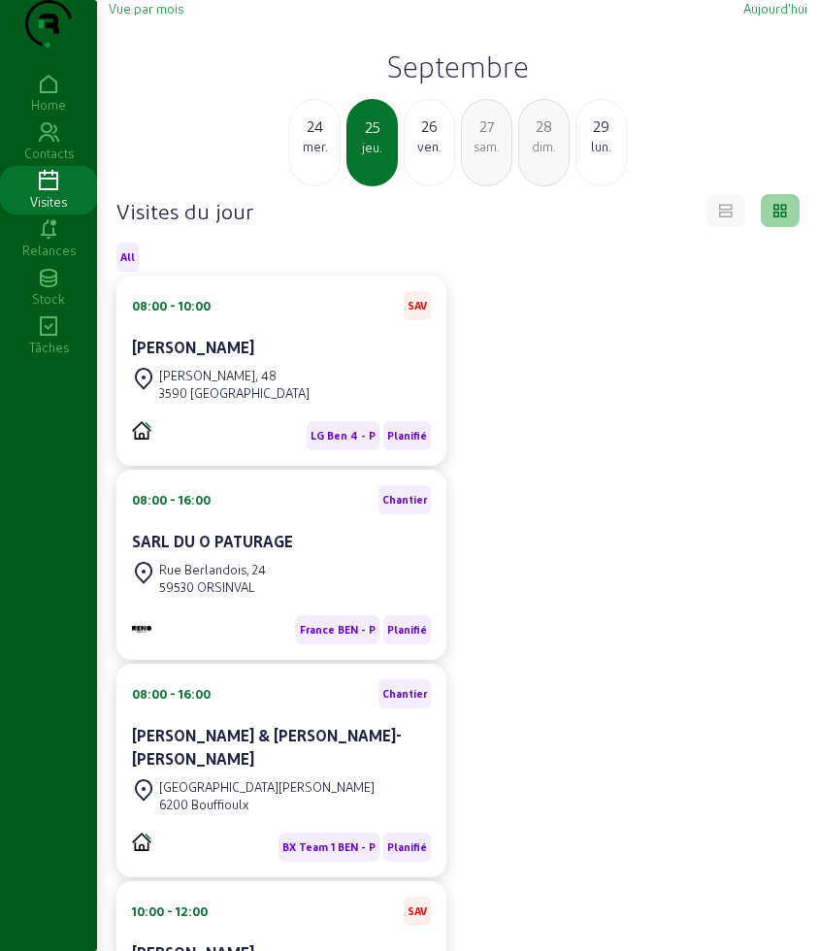
click at [307, 155] on div "mer." at bounding box center [314, 146] width 49 height 17
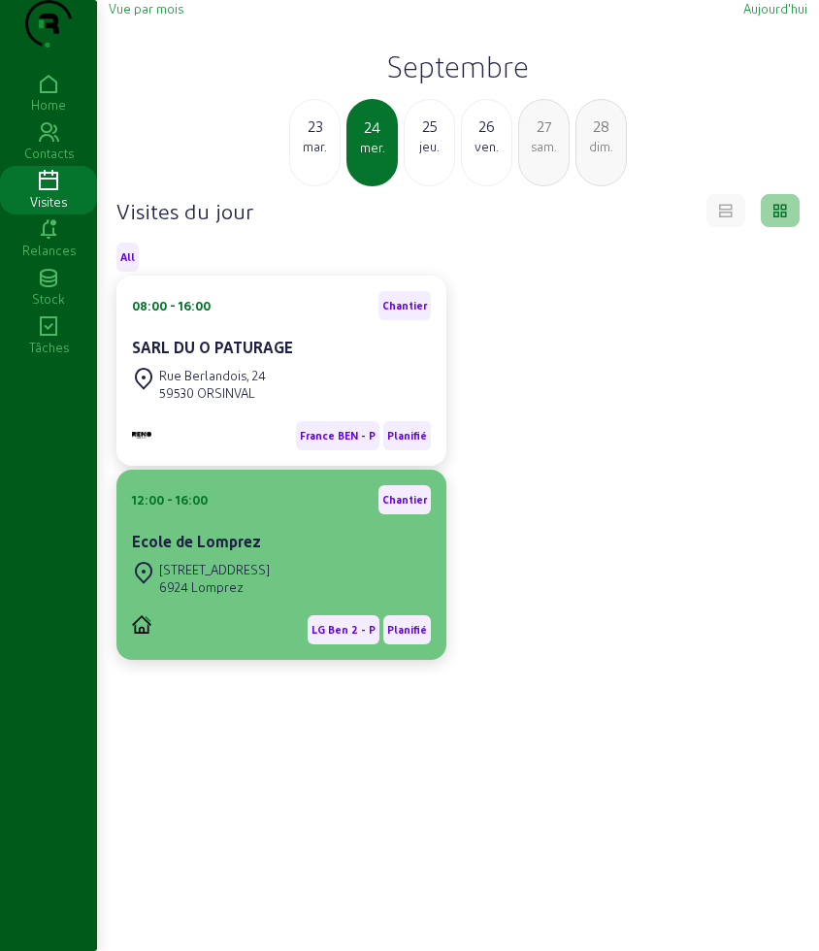
click at [305, 557] on div "Ecole de Lomprez" at bounding box center [281, 543] width 299 height 27
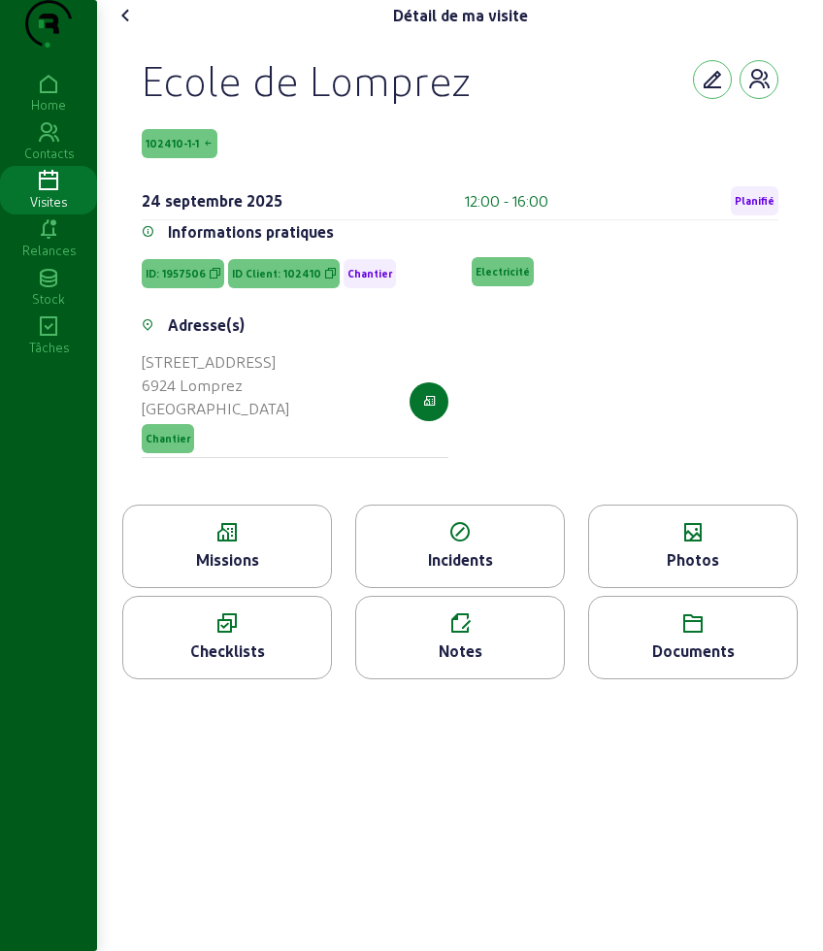
click at [308, 572] on div "Missions" at bounding box center [227, 559] width 208 height 23
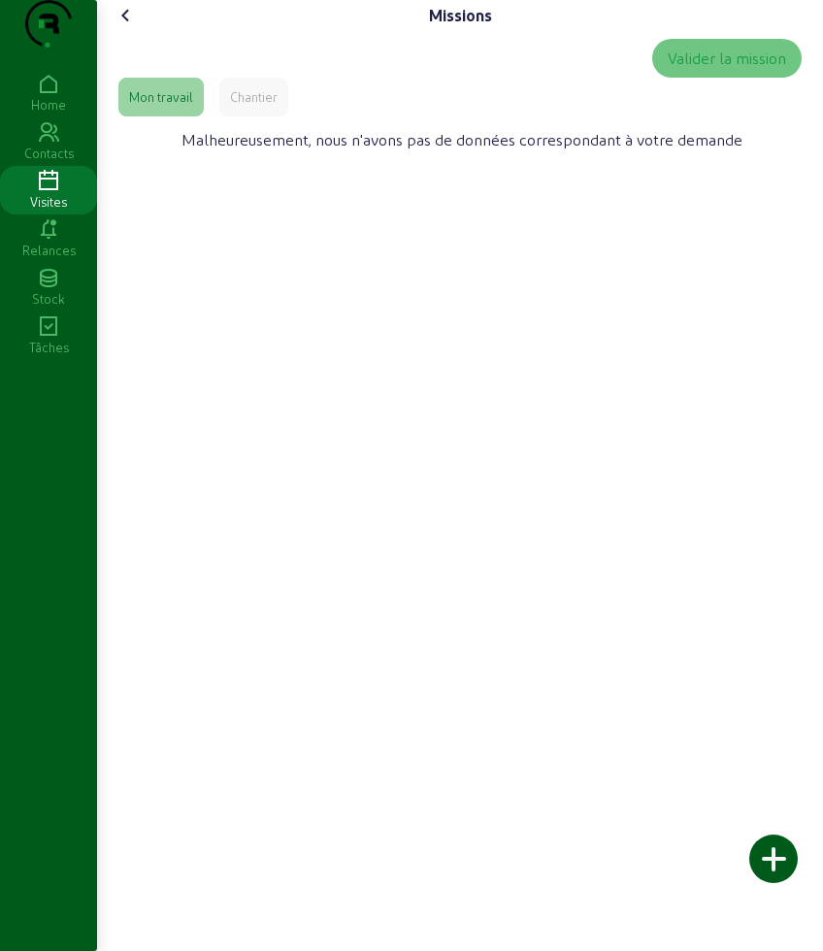
click at [240, 106] on div "Chantier" at bounding box center [254, 96] width 48 height 17
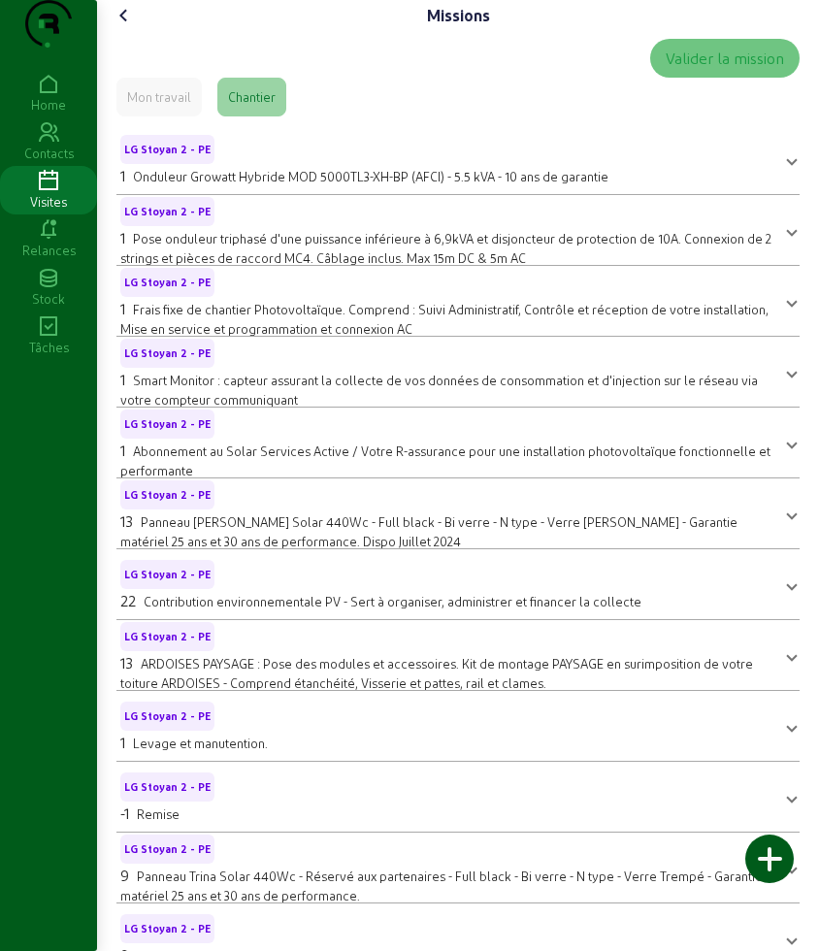
click at [116, 27] on icon at bounding box center [124, 15] width 23 height 23
